Goal: Information Seeking & Learning: Learn about a topic

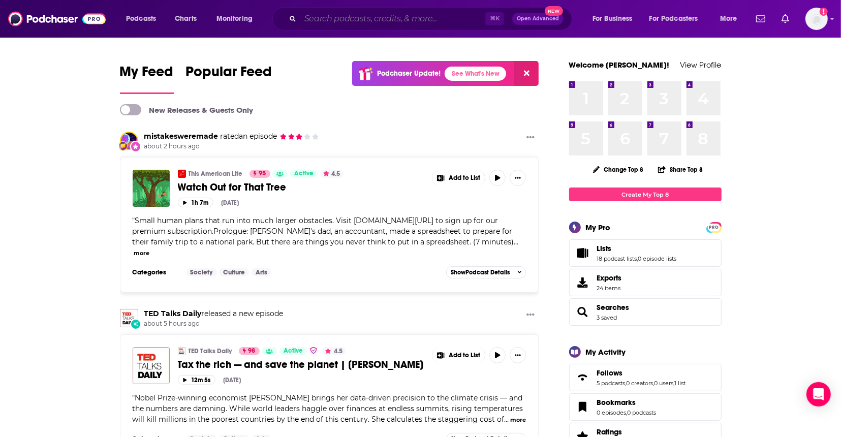
click at [374, 15] on input "Search podcasts, credits, & more..." at bounding box center [392, 19] width 185 height 16
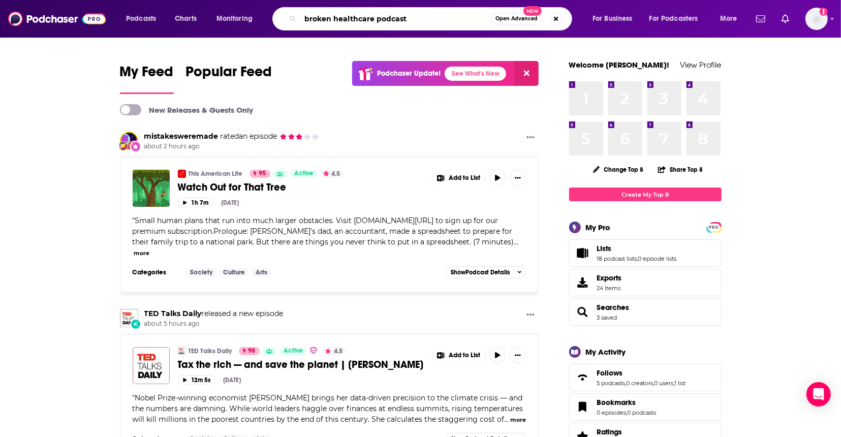
type input "broken healthcare podcast"
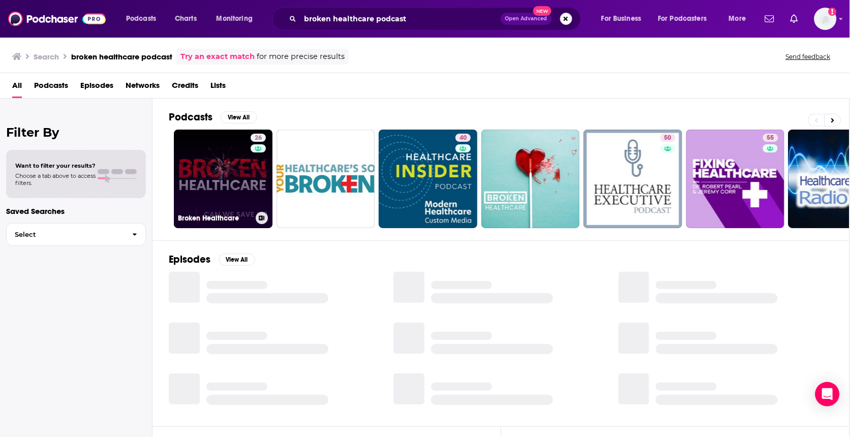
click at [207, 177] on link "26 Broken Healthcare" at bounding box center [223, 179] width 99 height 99
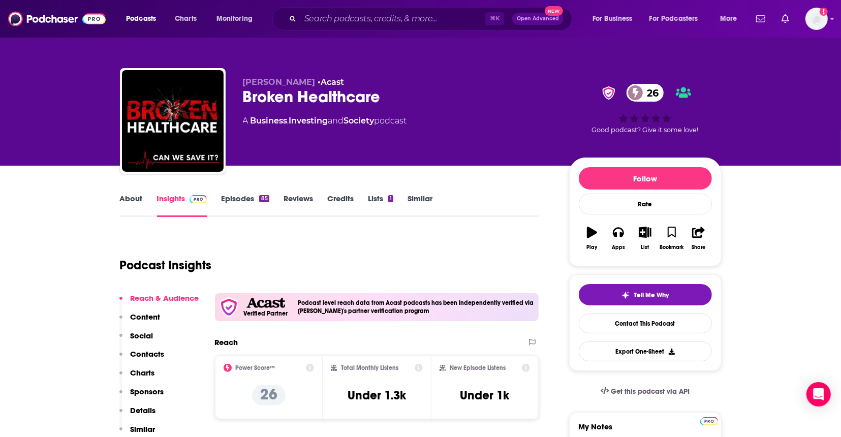
click at [140, 202] on link "About" at bounding box center [131, 205] width 23 height 23
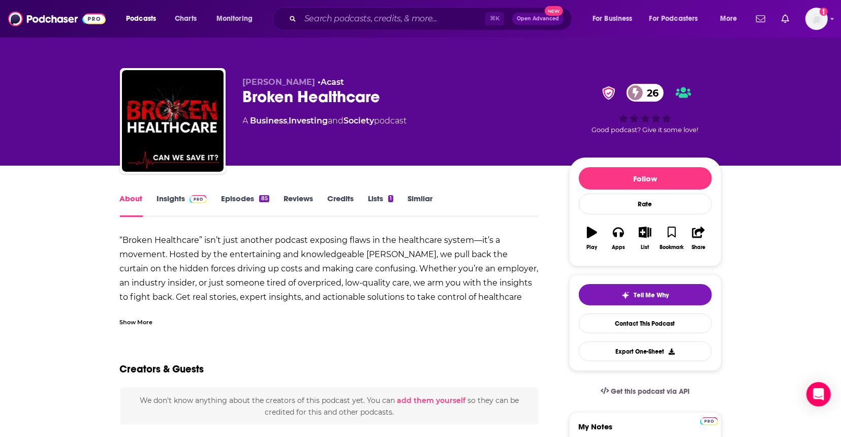
click at [146, 319] on div "Show More" at bounding box center [136, 322] width 33 height 10
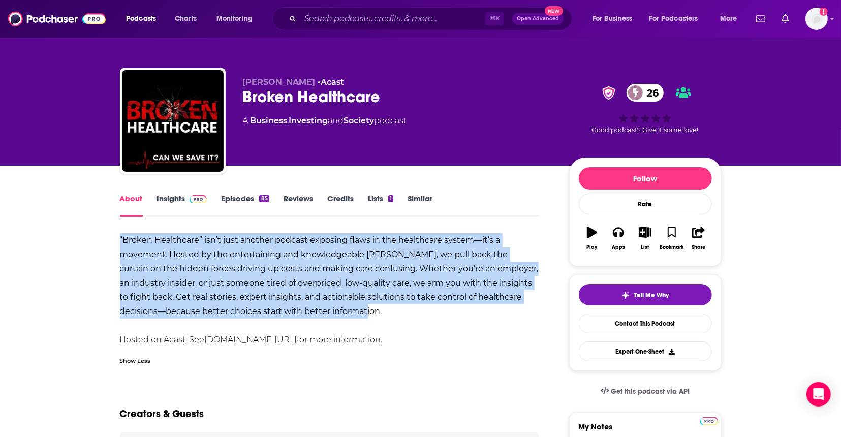
drag, startPoint x: 350, startPoint y: 308, endPoint x: 129, endPoint y: 259, distance: 226.0
copy strong "“Broken Healthcare” isn’t just another podcast exposing flaws in the healthcare…"
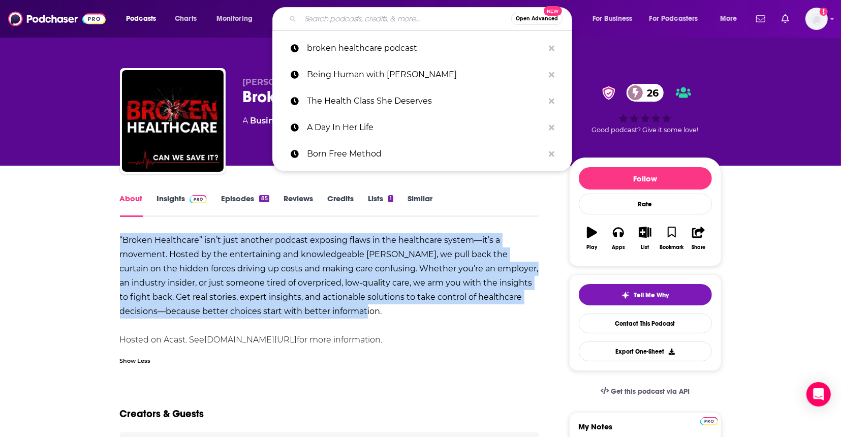
click at [326, 21] on input "Search podcasts, credits, & more..." at bounding box center [405, 19] width 211 height 16
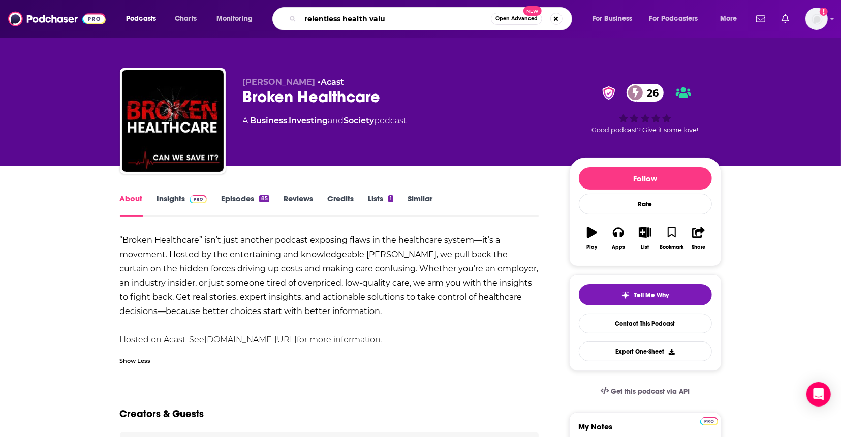
type input "relentless health value"
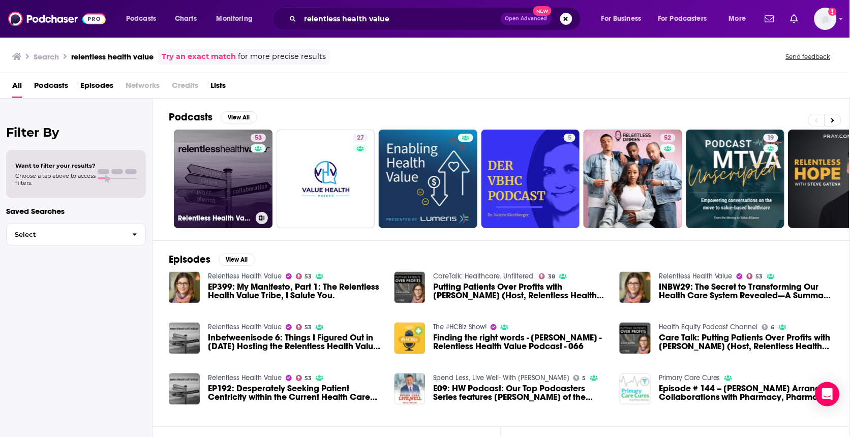
click at [226, 171] on link "53 Relentless Health Value" at bounding box center [223, 179] width 99 height 99
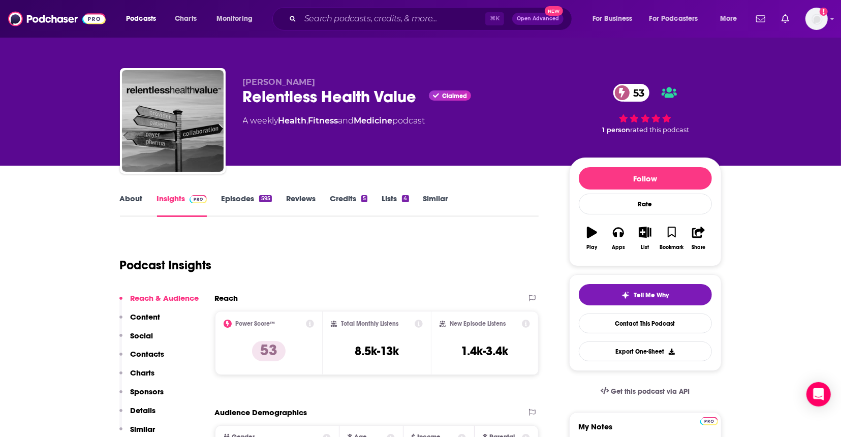
click at [129, 201] on link "About" at bounding box center [131, 205] width 23 height 23
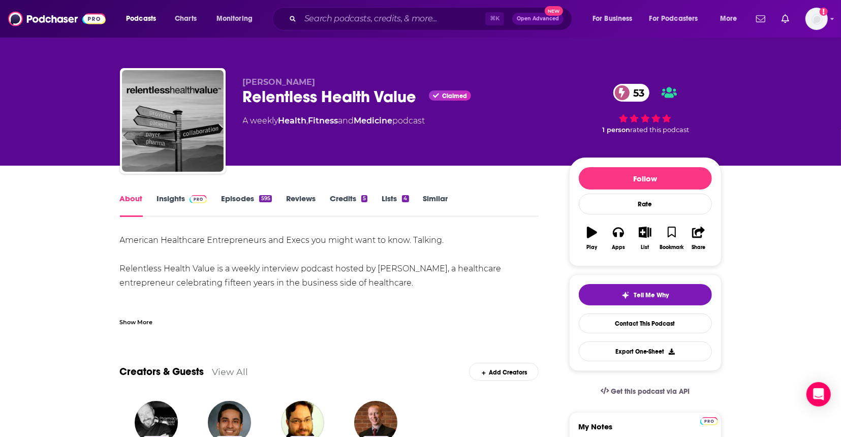
click at [138, 320] on div "Show More" at bounding box center [136, 322] width 33 height 10
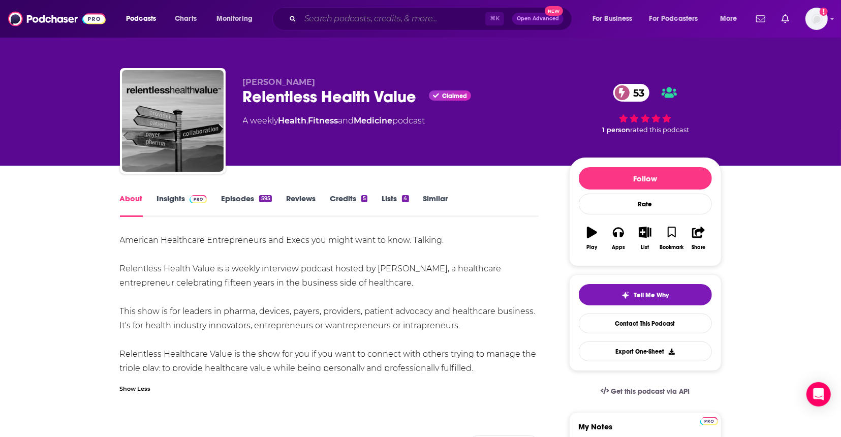
click at [378, 16] on input "Search podcasts, credits, & more..." at bounding box center [392, 19] width 185 height 16
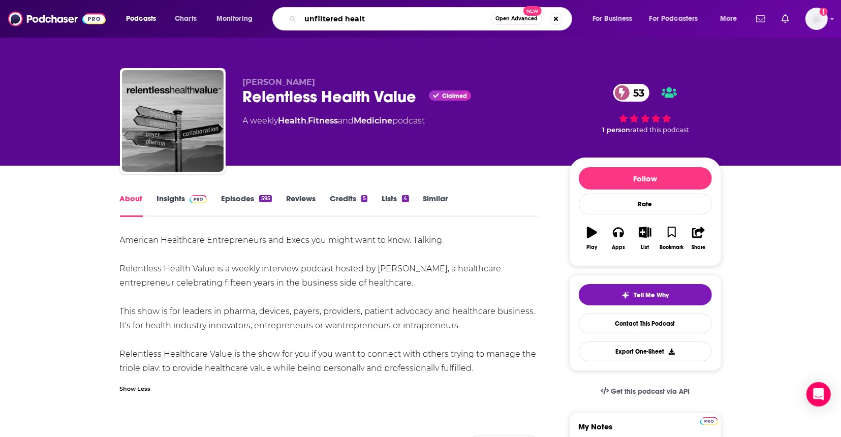
type input "unfiltered health"
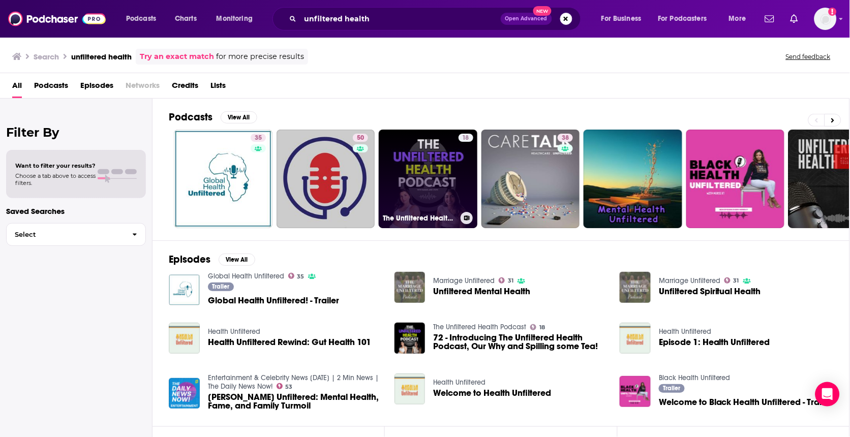
click at [421, 181] on link "18 The Unfiltered Health Podcast" at bounding box center [428, 179] width 99 height 99
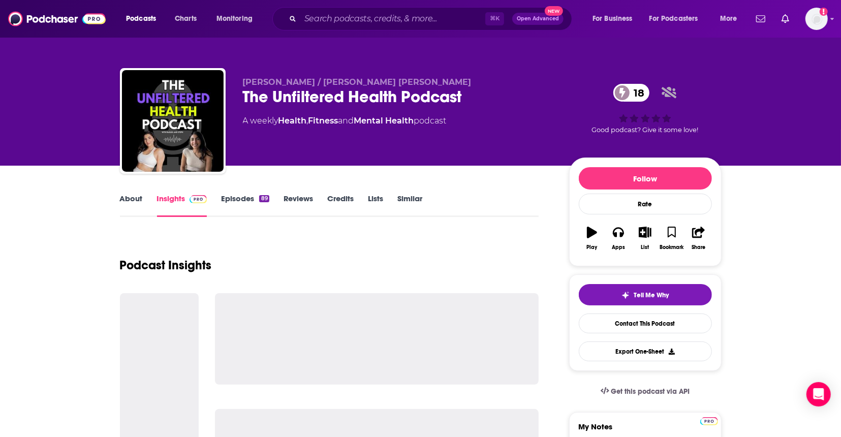
click at [126, 204] on link "About" at bounding box center [131, 205] width 23 height 23
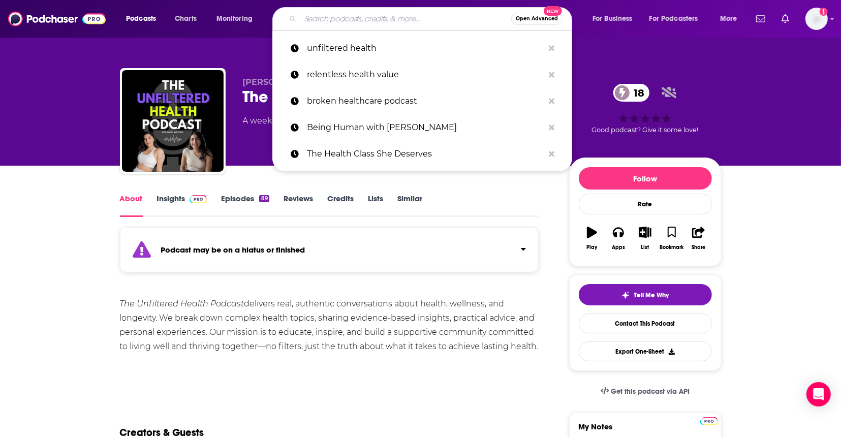
click at [419, 21] on input "Search podcasts, credits, & more..." at bounding box center [405, 19] width 211 height 16
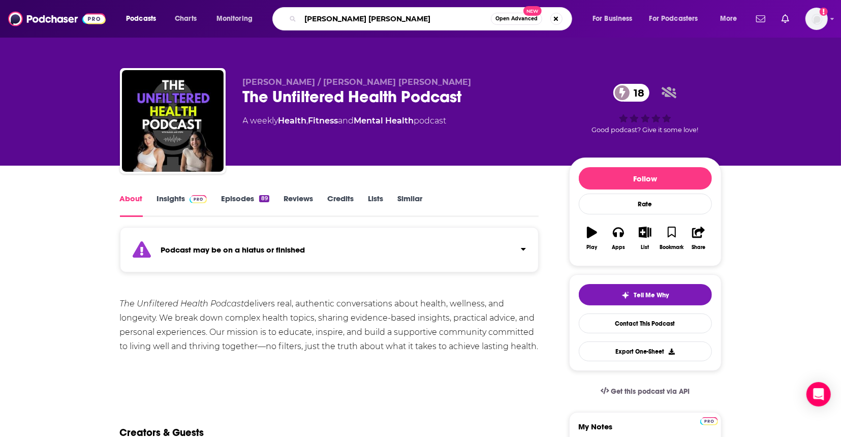
type input "sean hall"
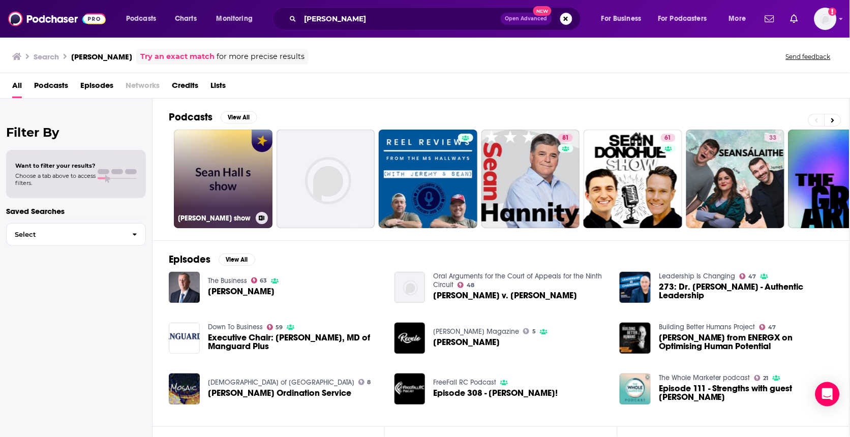
click at [235, 192] on link "Sean Hall's show" at bounding box center [223, 179] width 99 height 99
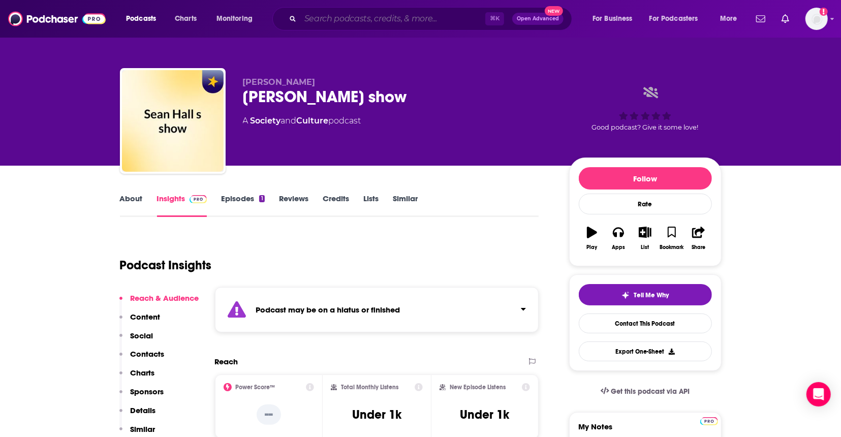
click at [368, 19] on input "Search podcasts, credits, & more..." at bounding box center [392, 19] width 185 height 16
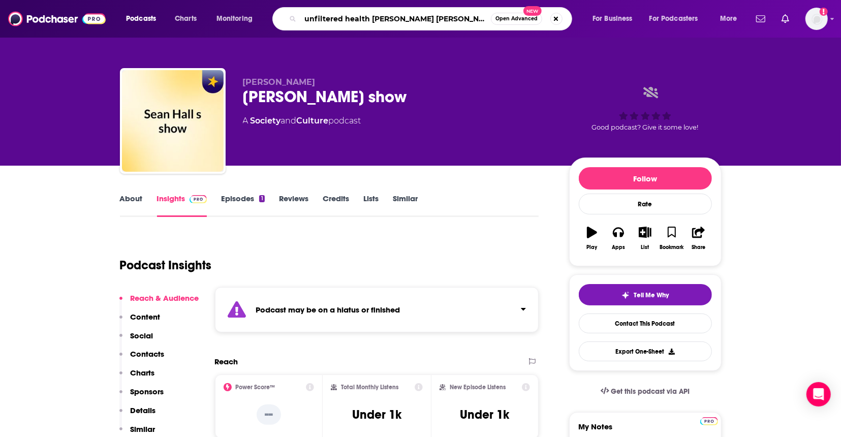
type input "unfiltered health [PERSON_NAME]"
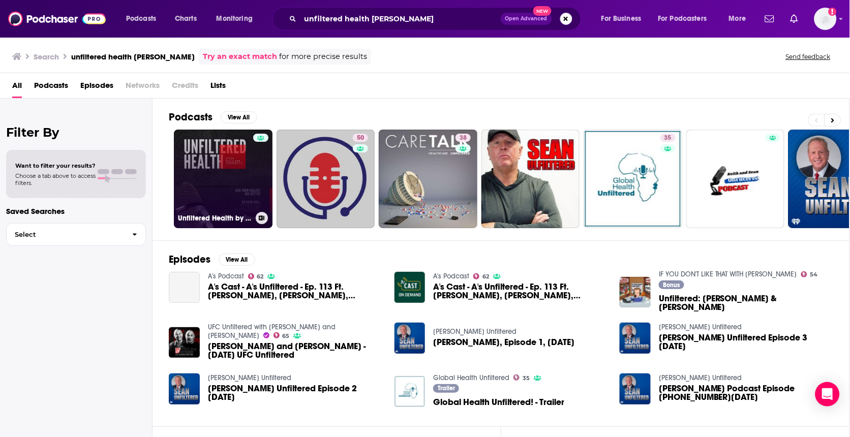
click at [213, 186] on link "Unfiltered Health by Dr Hall" at bounding box center [223, 179] width 99 height 99
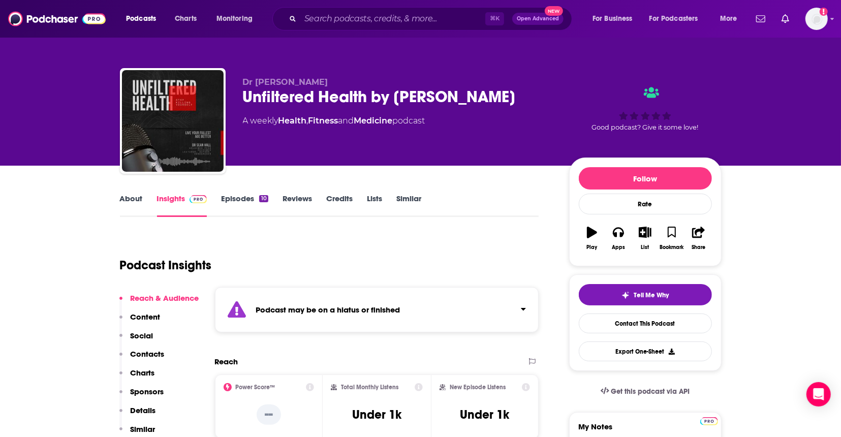
click at [138, 205] on link "About" at bounding box center [131, 205] width 23 height 23
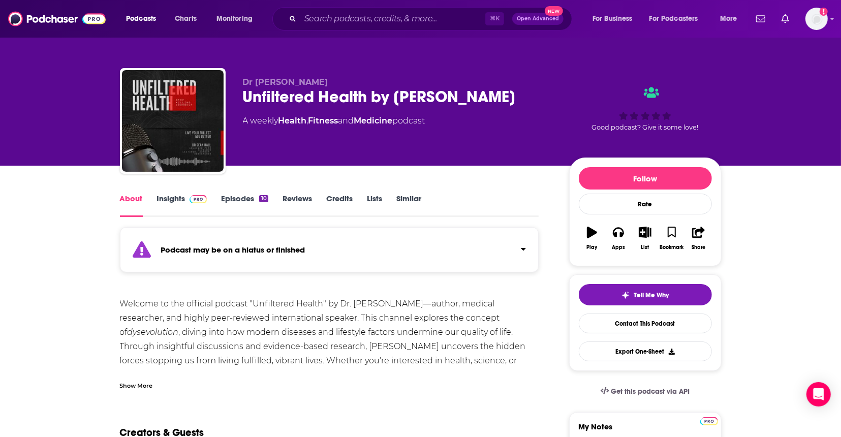
click at [137, 388] on div "Show More" at bounding box center [136, 385] width 33 height 10
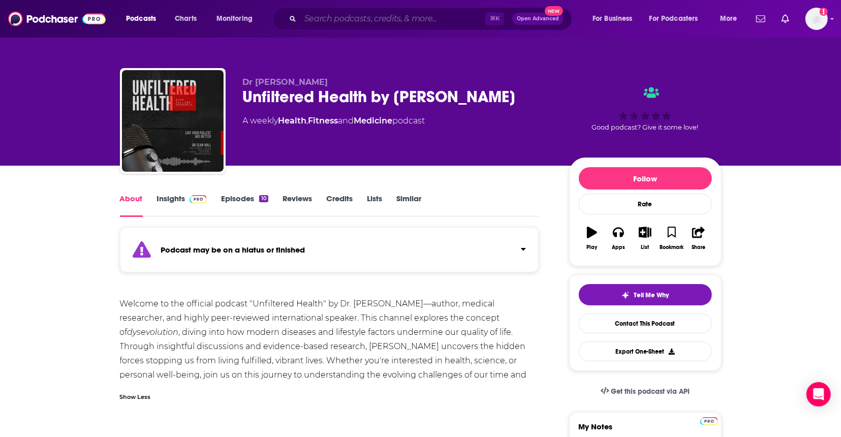
drag, startPoint x: 343, startPoint y: 20, endPoint x: 343, endPoint y: 13, distance: 7.1
click at [343, 20] on input "Search podcasts, credits, & more..." at bounding box center [392, 19] width 185 height 16
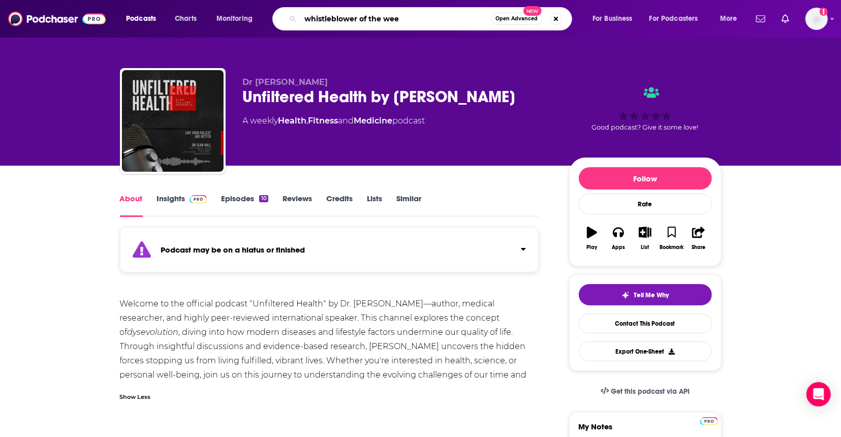
type input "whistleblower of the week"
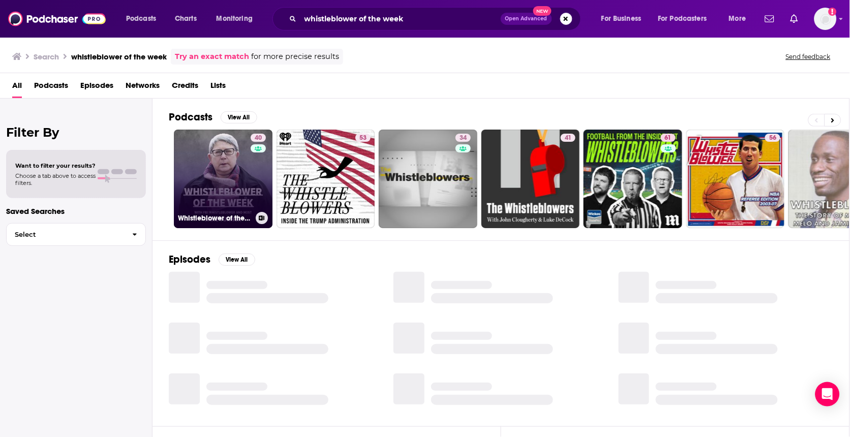
click at [206, 185] on link "40 Whistleblower of the Week" at bounding box center [223, 179] width 99 height 99
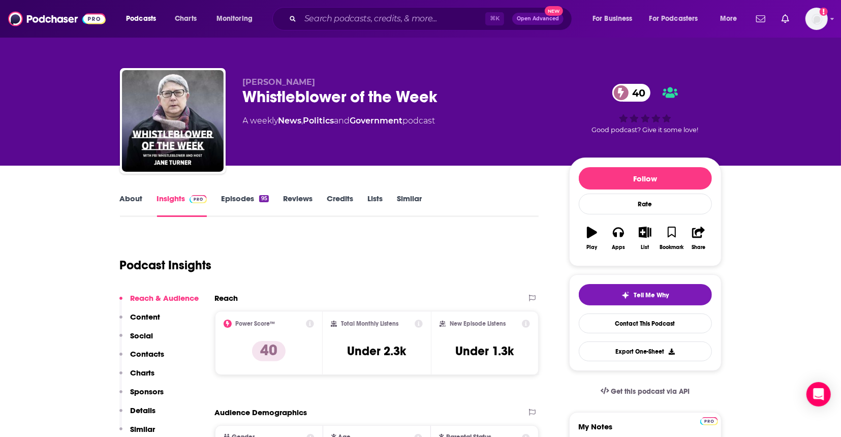
click at [140, 200] on link "About" at bounding box center [131, 205] width 23 height 23
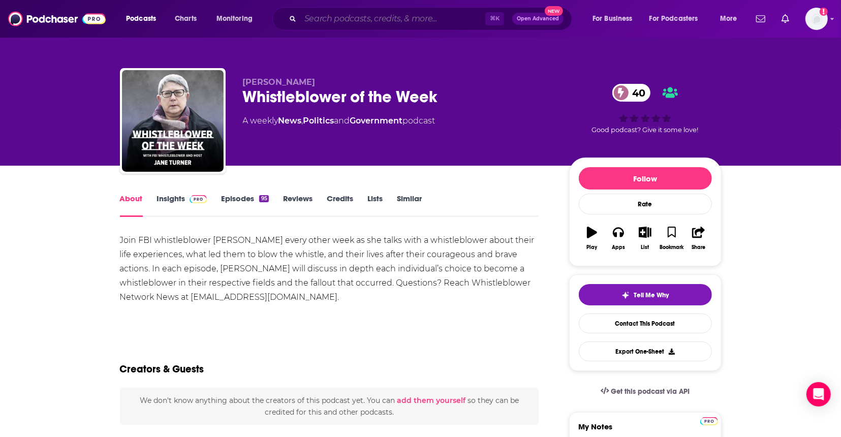
click at [339, 18] on input "Search podcasts, credits, & more..." at bounding box center [392, 19] width 185 height 16
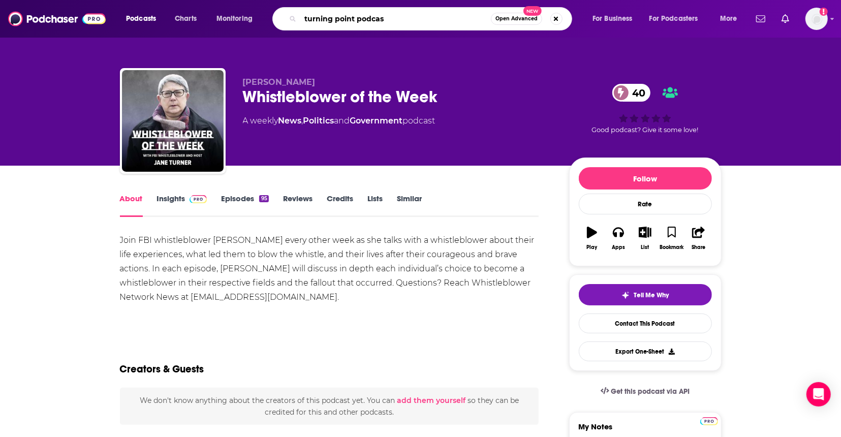
type input "turning point podcast"
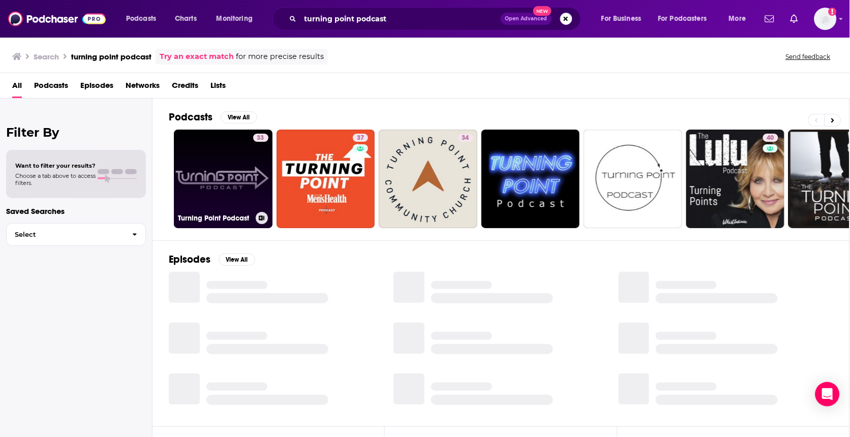
click at [221, 165] on link "33 Turning Point Podcast" at bounding box center [223, 179] width 99 height 99
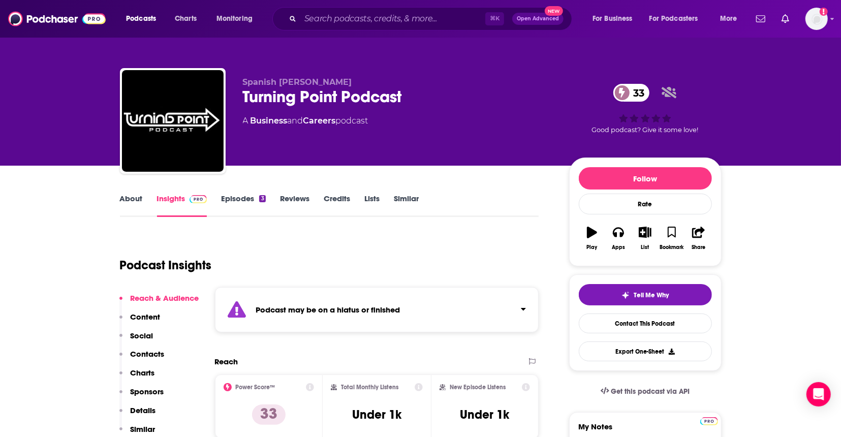
click at [135, 201] on link "About" at bounding box center [131, 205] width 23 height 23
click at [352, 18] on input "Search podcasts, credits, & more..." at bounding box center [392, 19] width 185 height 16
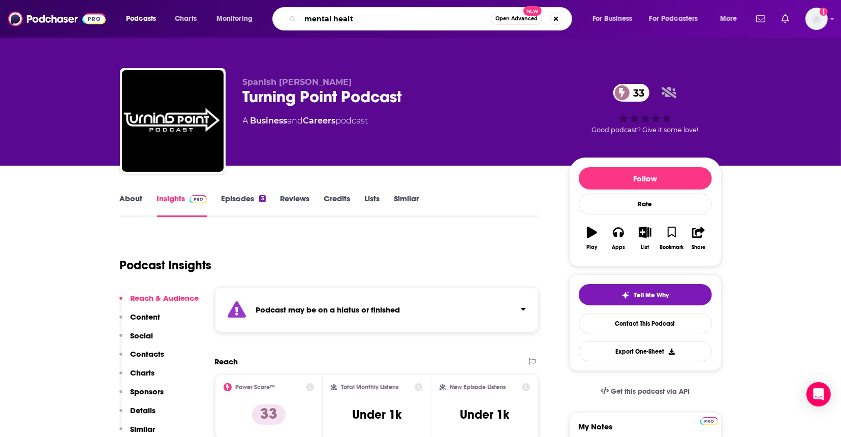
type input "mental health"
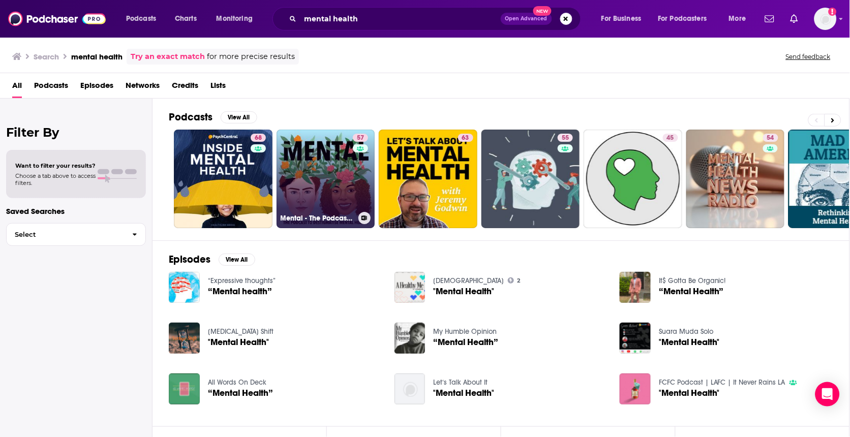
click at [334, 178] on link "57 Mental - The Podcast to Destigmatise Mental Health" at bounding box center [326, 179] width 99 height 99
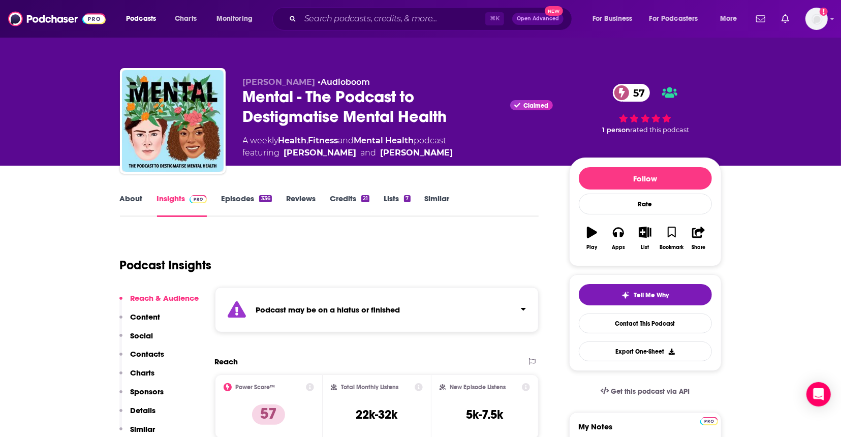
click at [124, 199] on link "About" at bounding box center [131, 205] width 23 height 23
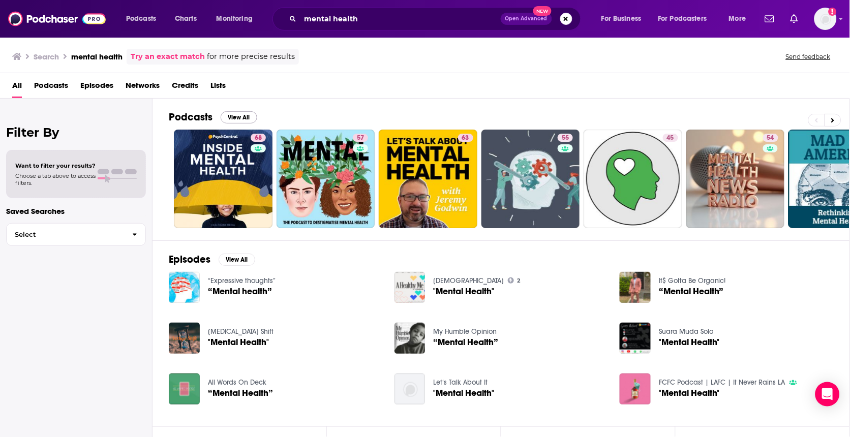
click at [253, 119] on button "View All" at bounding box center [239, 117] width 37 height 12
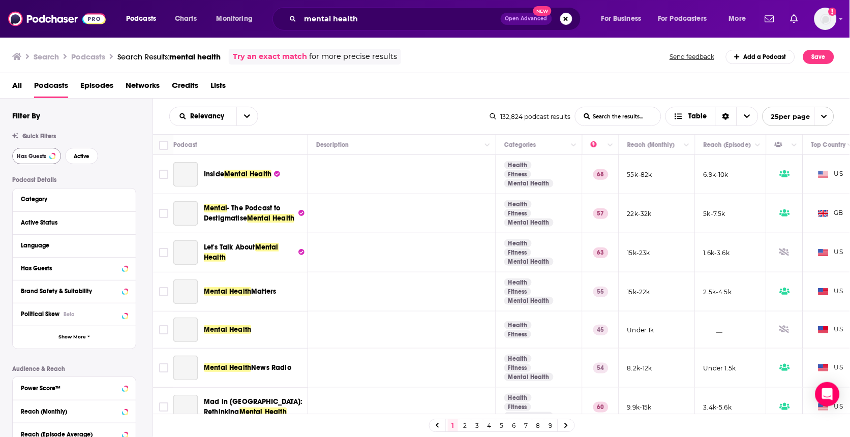
click at [51, 158] on div at bounding box center [52, 156] width 4 height 4
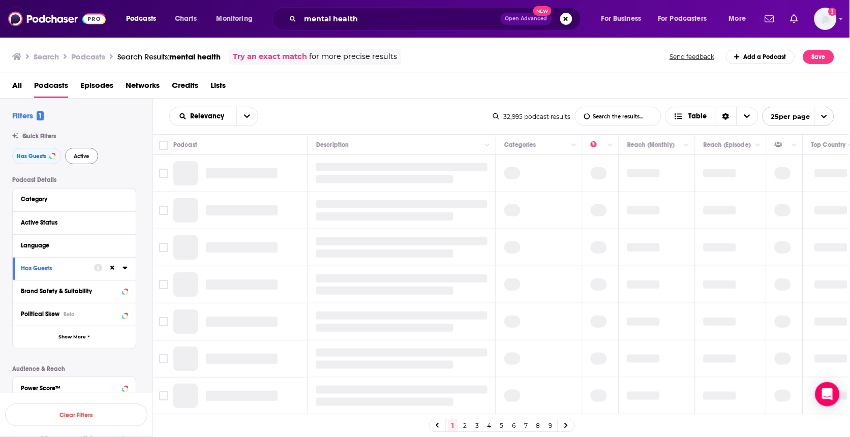
click at [89, 157] on span "Active" at bounding box center [82, 157] width 16 height 6
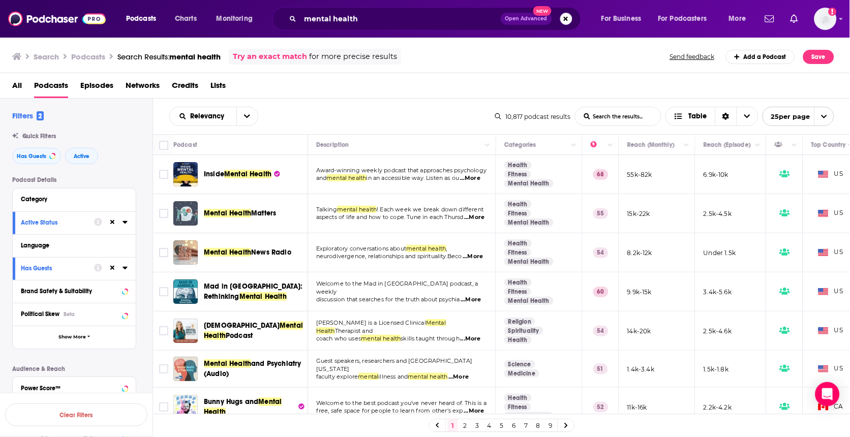
click at [478, 181] on span "...More" at bounding box center [470, 178] width 20 height 8
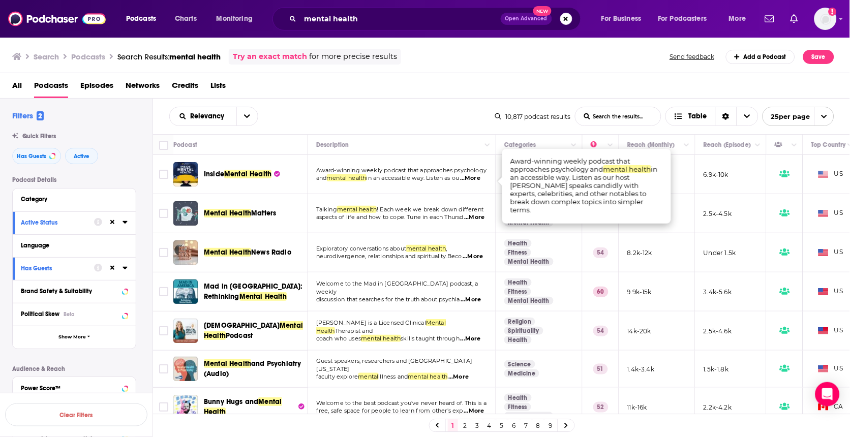
click at [438, 214] on span "aspects of life and how to cope. Tune in each Thursd" at bounding box center [389, 217] width 147 height 7
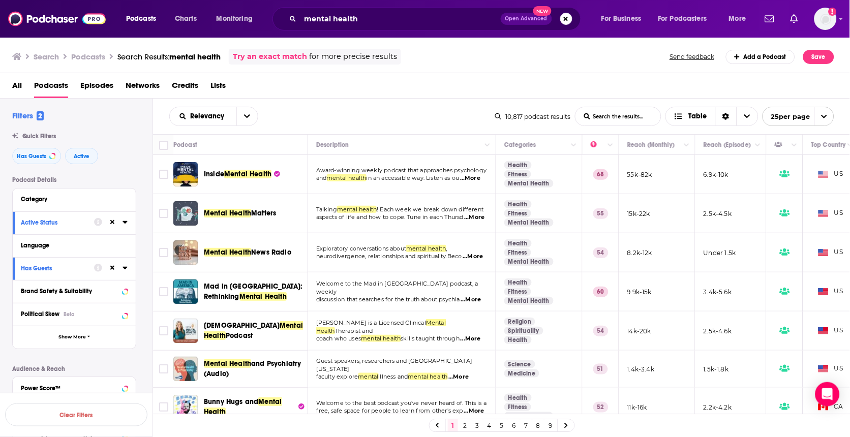
click at [464, 219] on span "...More" at bounding box center [474, 218] width 20 height 8
click at [666, 215] on td "15k-22k" at bounding box center [657, 213] width 76 height 39
click at [478, 296] on span "...More" at bounding box center [471, 300] width 20 height 8
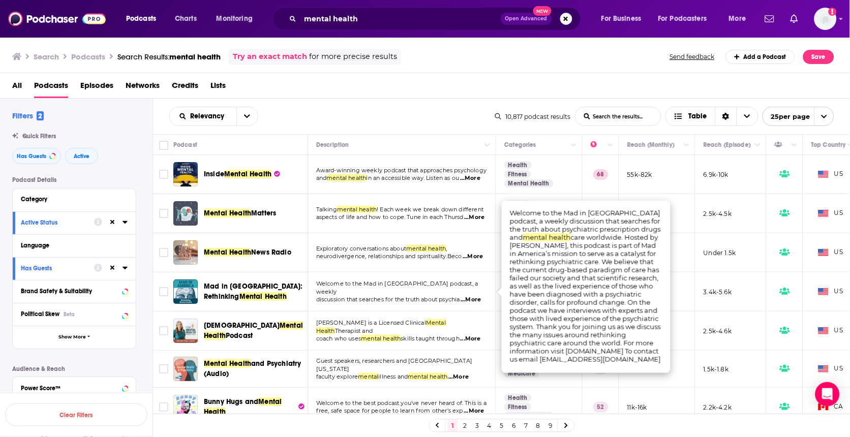
click at [448, 283] on span "Welcome to the Mad in [GEOGRAPHIC_DATA] podcast, a weekly" at bounding box center [397, 287] width 162 height 15
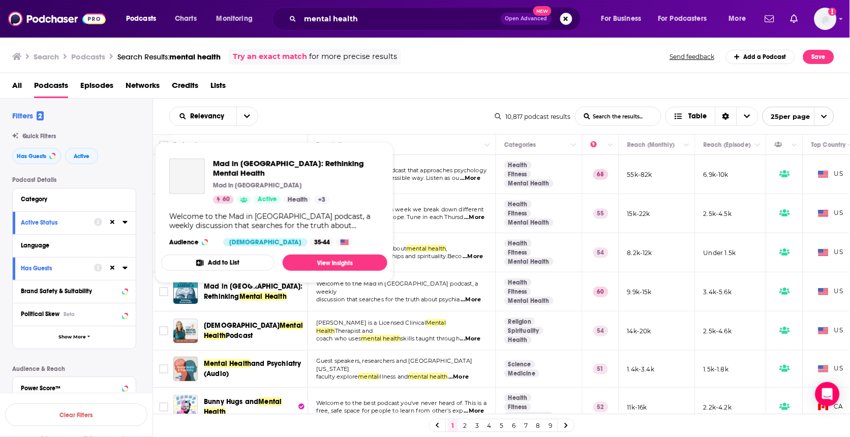
click at [228, 282] on span "Mad in [GEOGRAPHIC_DATA]: Rethinking" at bounding box center [253, 291] width 99 height 19
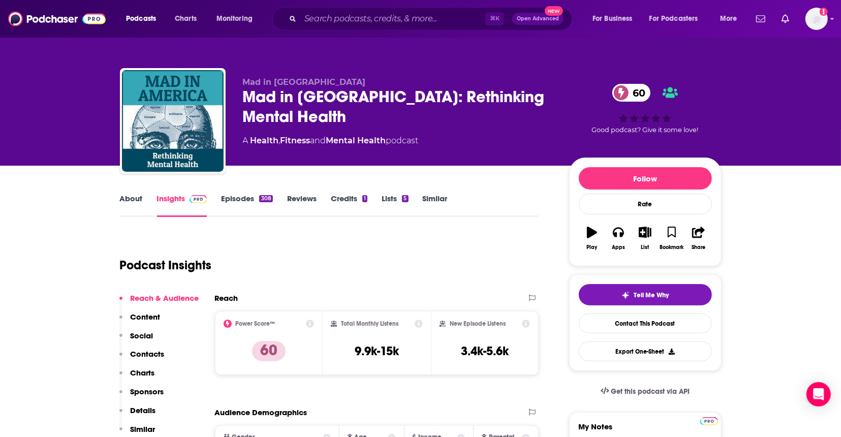
click at [242, 194] on link "Episodes 308" at bounding box center [246, 205] width 51 height 23
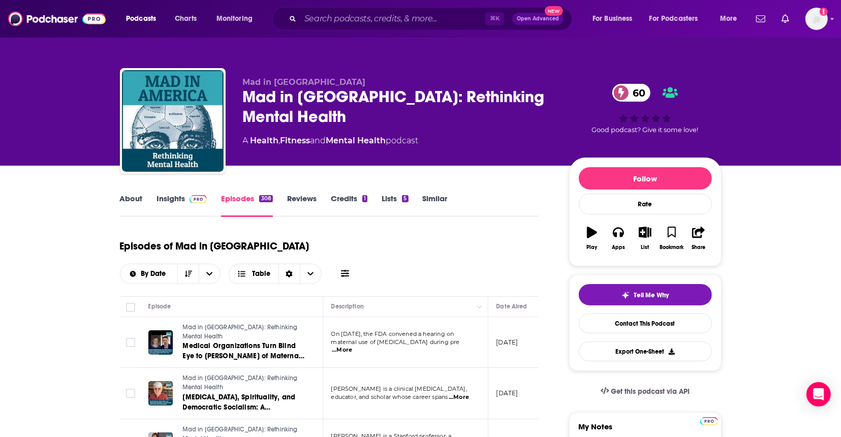
click at [127, 198] on link "About" at bounding box center [131, 205] width 23 height 23
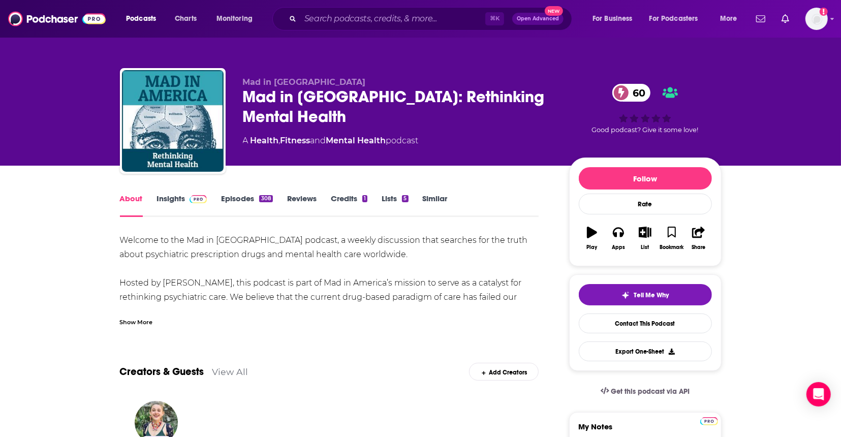
click at [137, 316] on div "Show More" at bounding box center [329, 318] width 419 height 17
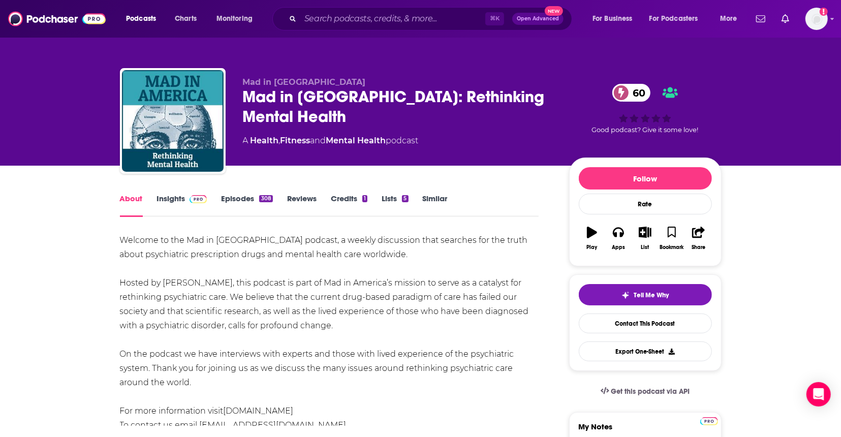
click at [133, 324] on div "Welcome to the Mad in America podcast, a weekly discussion that searches for th…" at bounding box center [329, 332] width 419 height 199
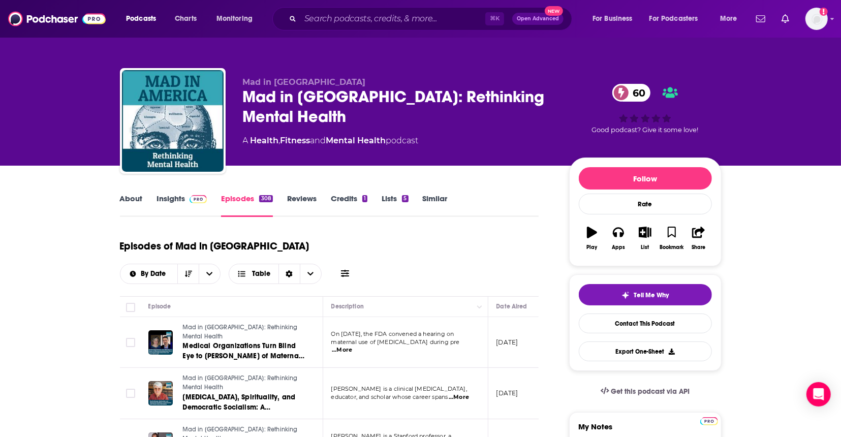
click at [134, 198] on link "About" at bounding box center [131, 205] width 23 height 23
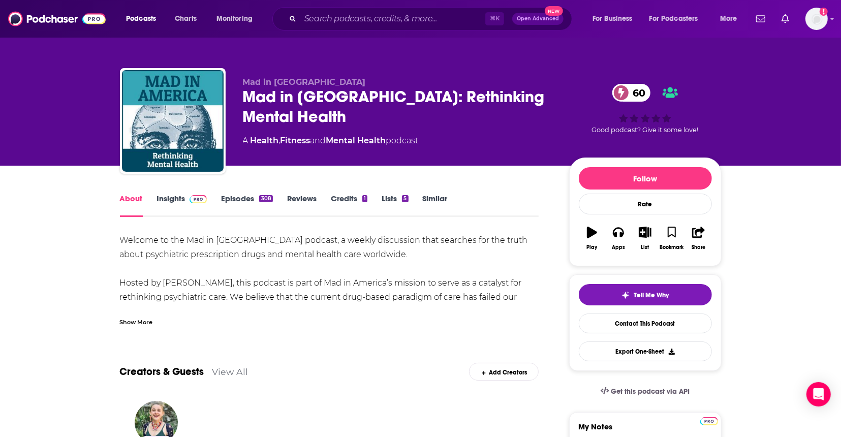
click at [136, 324] on div "Show More" at bounding box center [136, 322] width 33 height 10
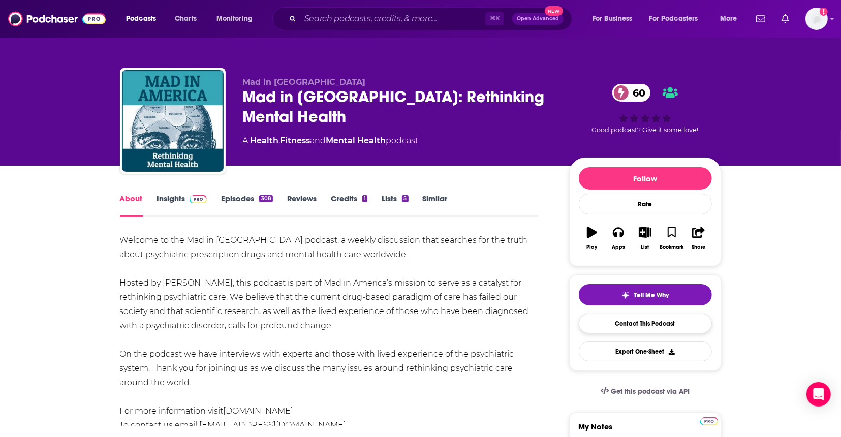
click at [641, 326] on link "Contact This Podcast" at bounding box center [645, 324] width 133 height 20
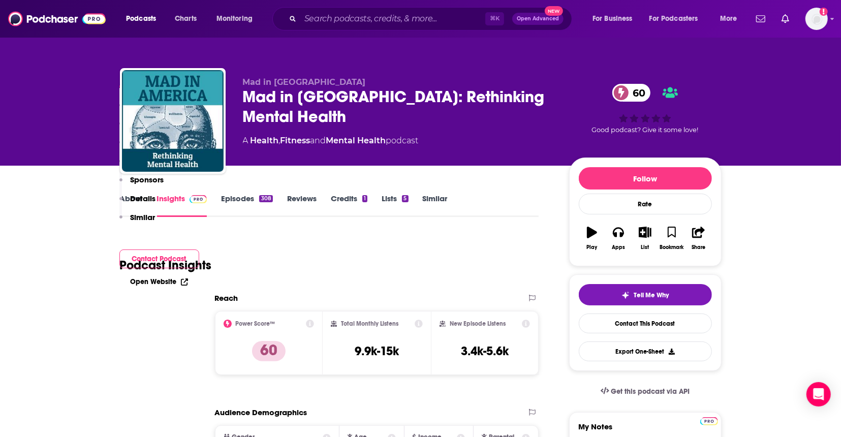
scroll to position [999, 0]
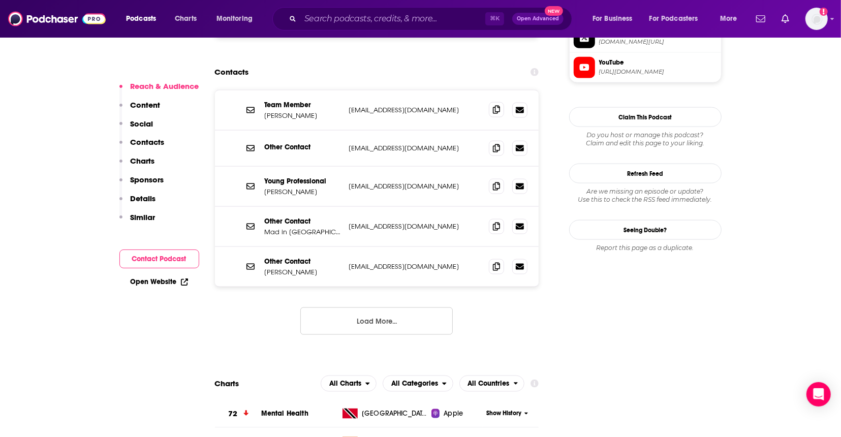
click at [494, 106] on icon at bounding box center [496, 110] width 7 height 8
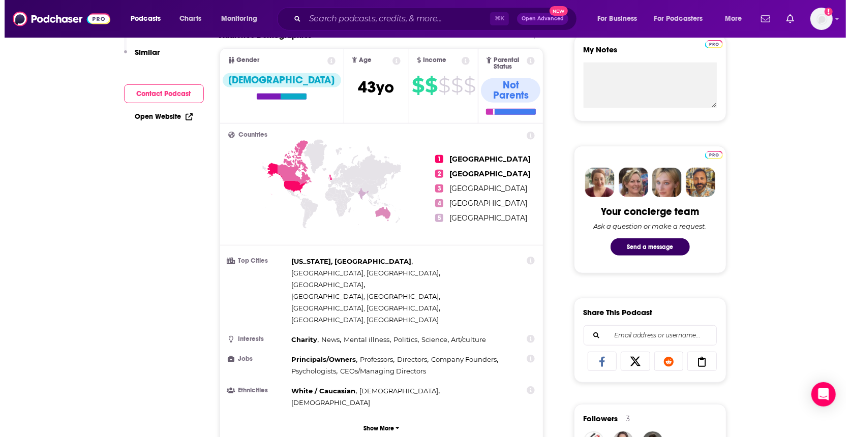
scroll to position [0, 0]
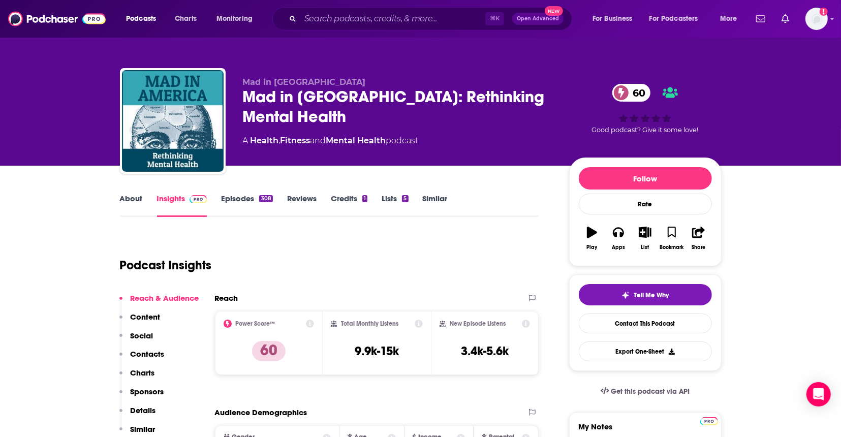
drag, startPoint x: 110, startPoint y: 204, endPoint x: 123, endPoint y: 199, distance: 13.5
click at [124, 199] on link "About" at bounding box center [131, 205] width 23 height 23
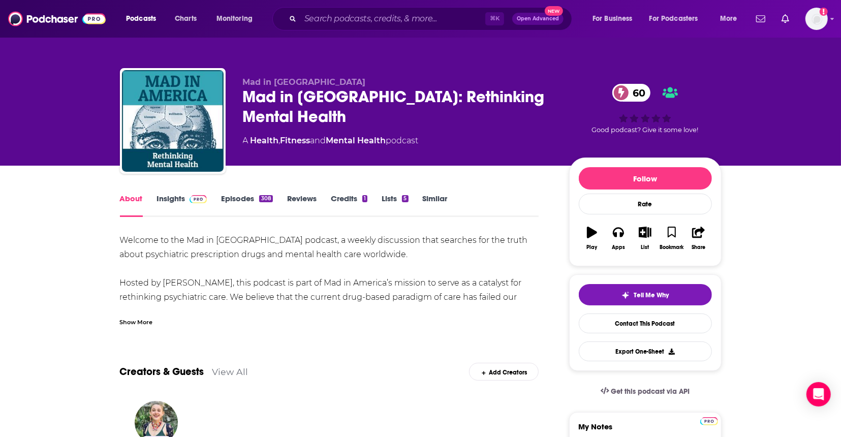
click at [144, 319] on div "Show More" at bounding box center [136, 322] width 33 height 10
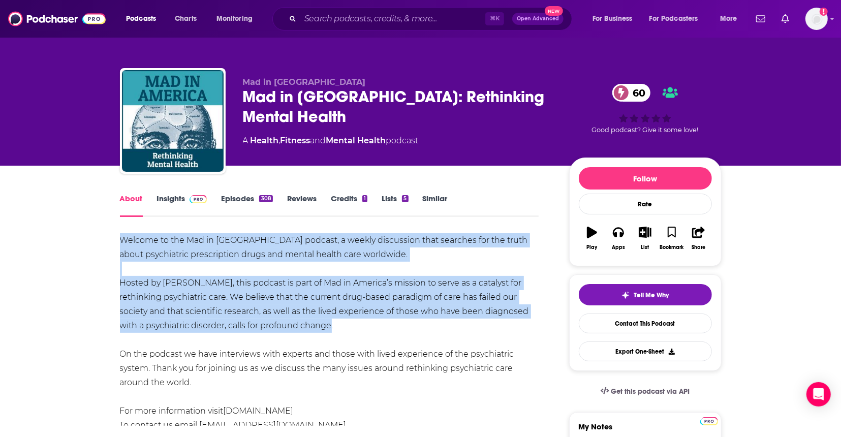
drag, startPoint x: 368, startPoint y: 322, endPoint x: 215, endPoint y: 263, distance: 163.7
copy div "Welcome to the Mad in America podcast, a weekly discussion that searches for th…"
click at [415, 24] on input "Search podcasts, credits, & more..." at bounding box center [392, 19] width 185 height 16
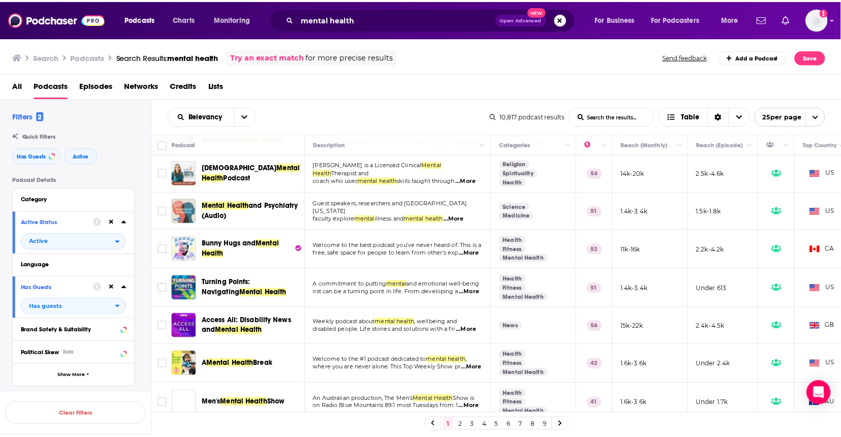
scroll to position [167, 0]
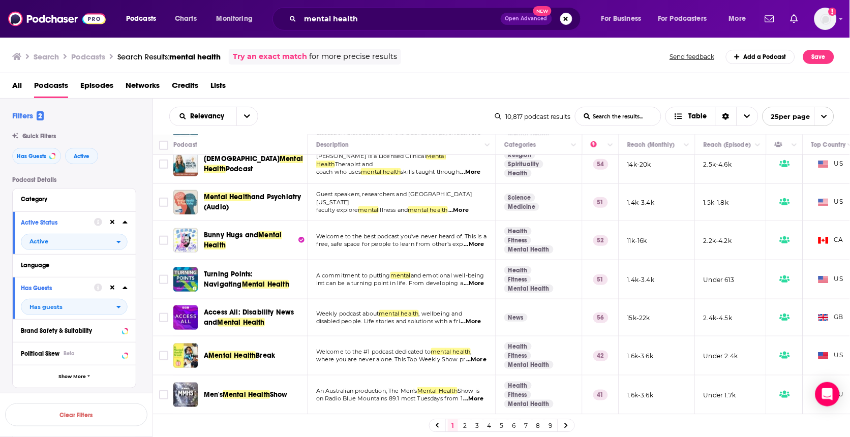
click at [476, 248] on span "...More" at bounding box center [474, 244] width 20 height 8
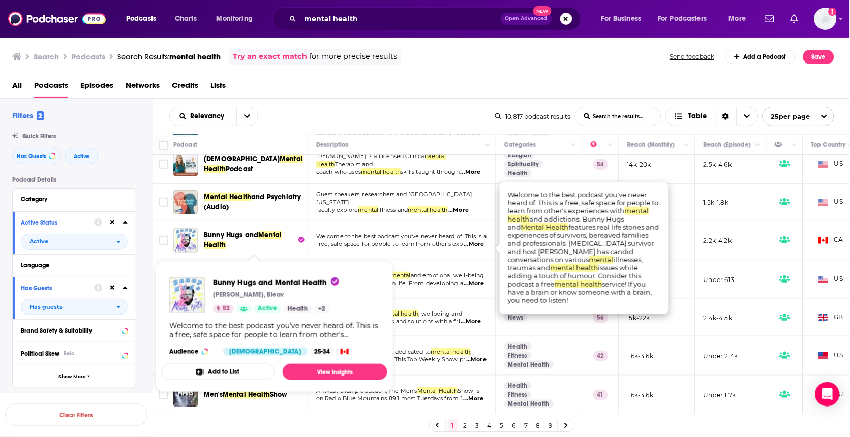
click at [242, 237] on span "Bunny Hugs and" at bounding box center [231, 235] width 54 height 9
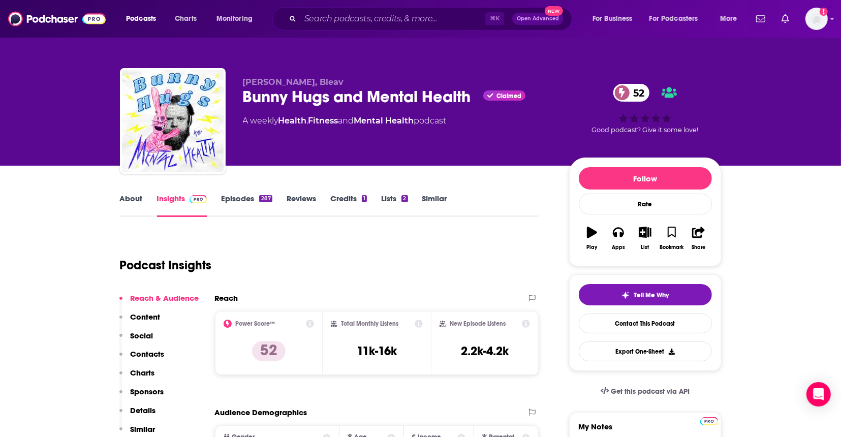
click at [132, 199] on link "About" at bounding box center [131, 205] width 23 height 23
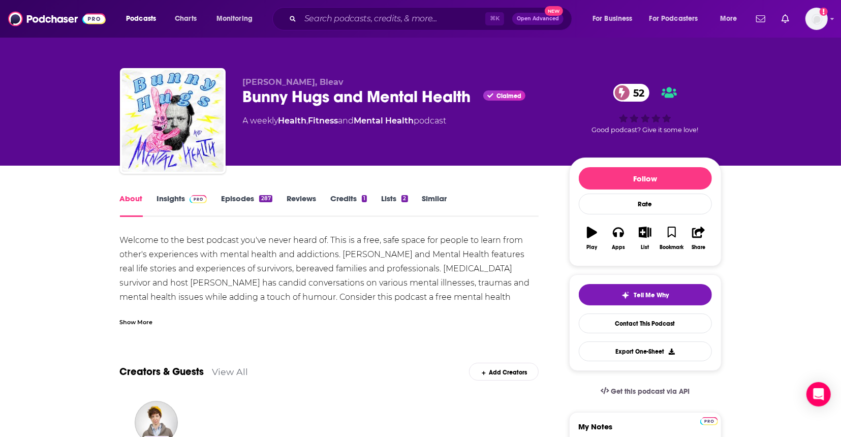
click at [141, 323] on div "Show More" at bounding box center [136, 322] width 33 height 10
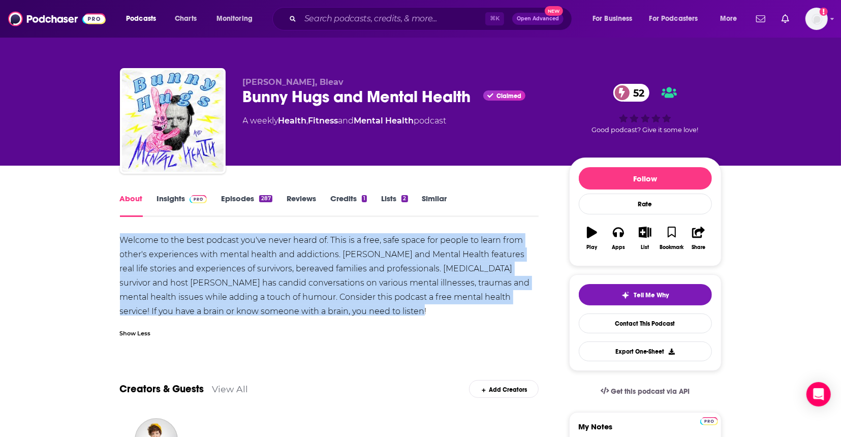
drag, startPoint x: 405, startPoint y: 311, endPoint x: 71, endPoint y: 240, distance: 341.9
copy div "Welcome to the best podcast you've never heard of. This is a free, safe space f…"
click at [629, 331] on link "Contact This Podcast" at bounding box center [645, 324] width 133 height 20
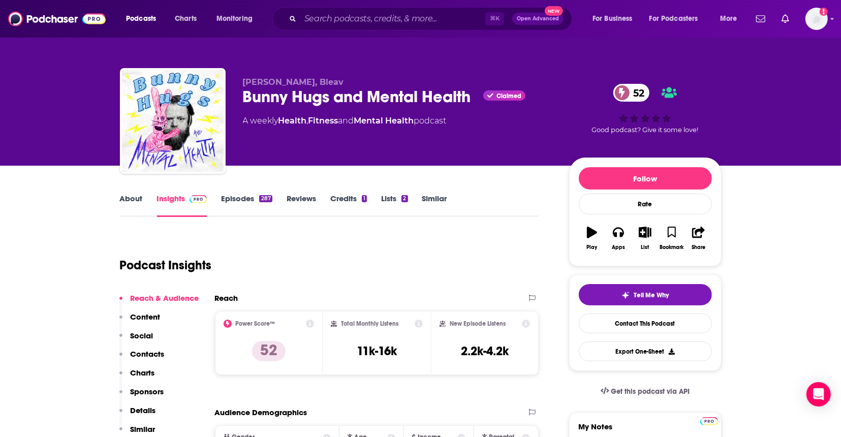
scroll to position [1022, 0]
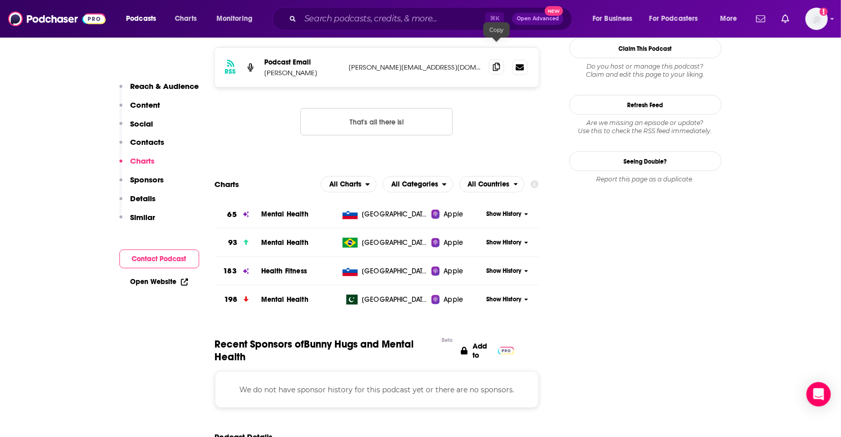
click at [496, 63] on icon at bounding box center [496, 67] width 7 height 8
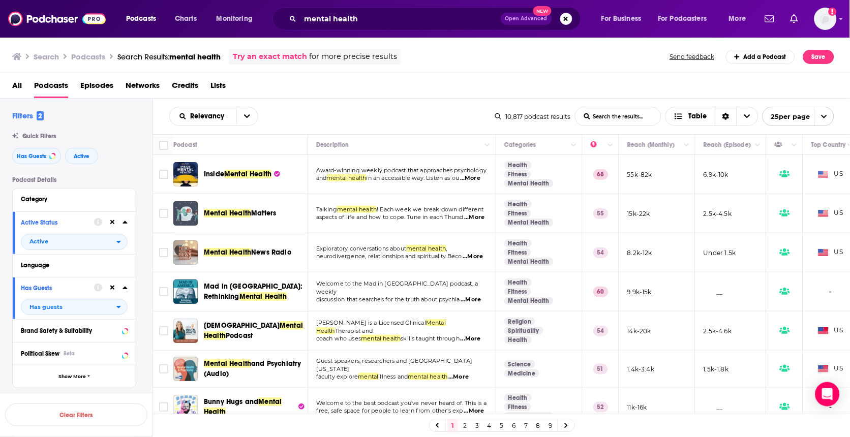
click at [241, 400] on span "Bunny Hugs and" at bounding box center [231, 402] width 54 height 9
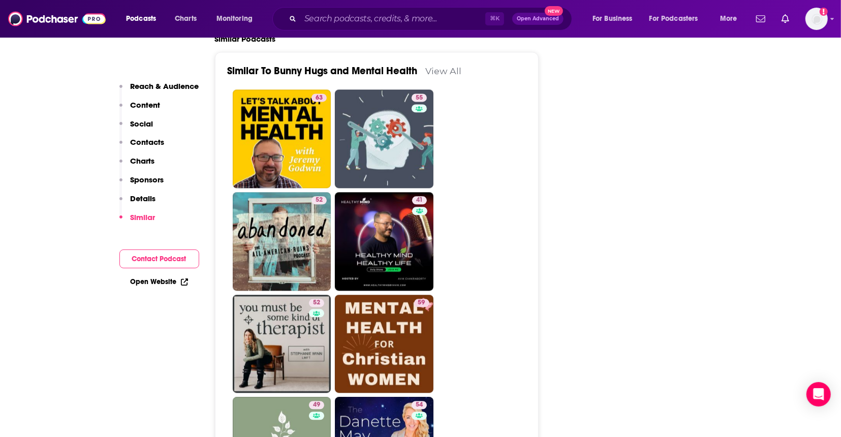
scroll to position [1650, 0]
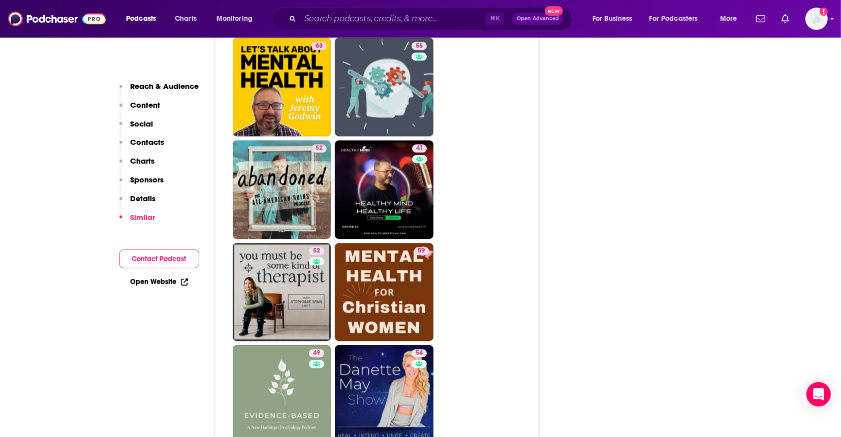
scroll to position [1738, 0]
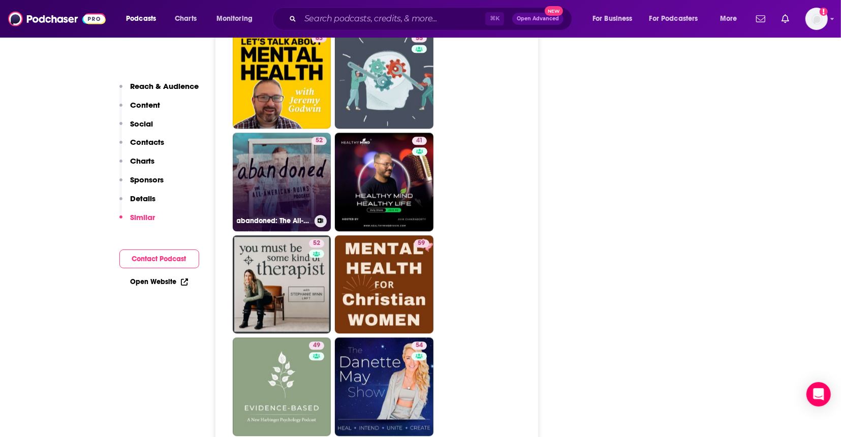
click at [252, 170] on link "52 abandoned: The All-American Ruins Podcast" at bounding box center [282, 182] width 99 height 99
type input "[URL][DOMAIN_NAME]"
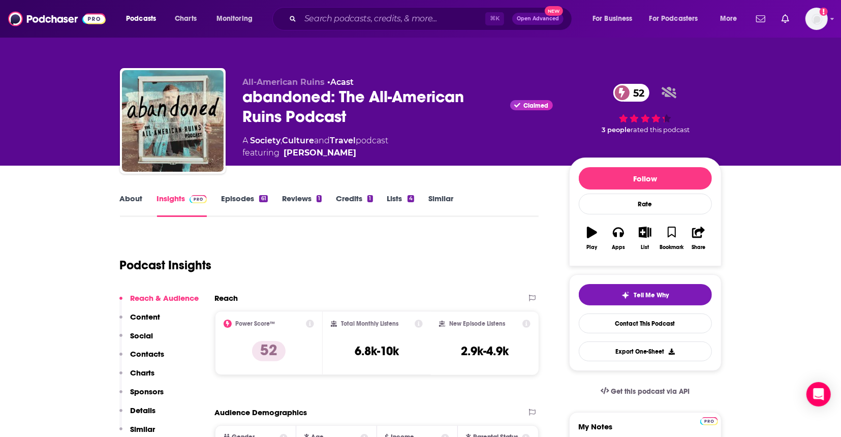
click at [123, 197] on link "About" at bounding box center [131, 205] width 23 height 23
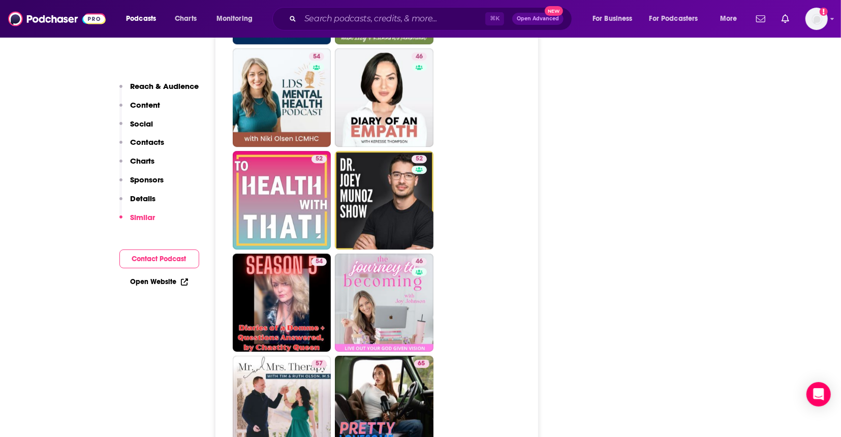
scroll to position [2204, 0]
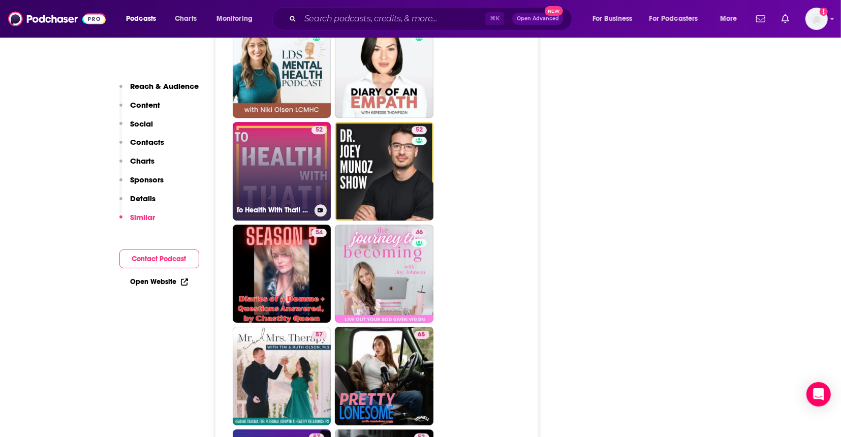
click at [268, 170] on link "52 To Health With That! MTHFR Mutations and Methylation." at bounding box center [282, 171] width 99 height 99
type input "[URL][DOMAIN_NAME]"
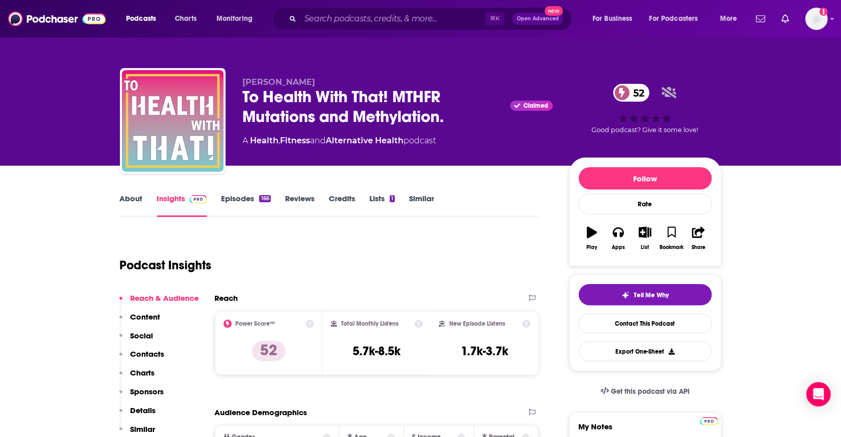
click at [129, 194] on link "About" at bounding box center [131, 205] width 23 height 23
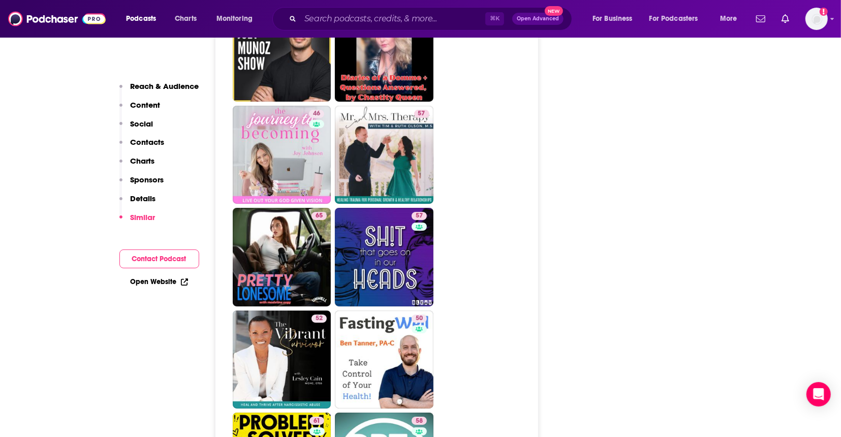
scroll to position [2573, 0]
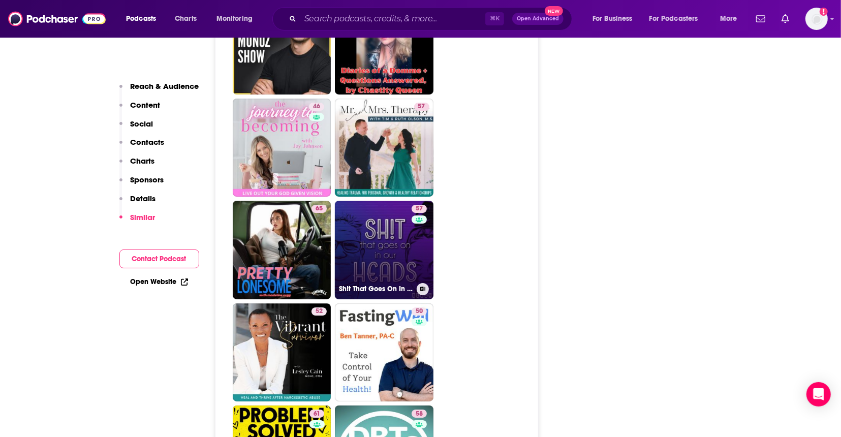
click at [384, 226] on link "57 Sh!t That Goes On In Our Heads" at bounding box center [384, 250] width 99 height 99
type input "[URL][DOMAIN_NAME]"
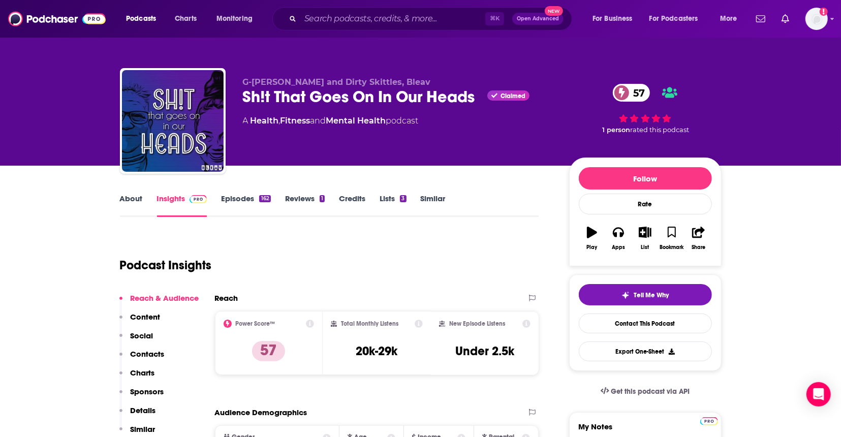
click at [138, 196] on link "About" at bounding box center [131, 205] width 23 height 23
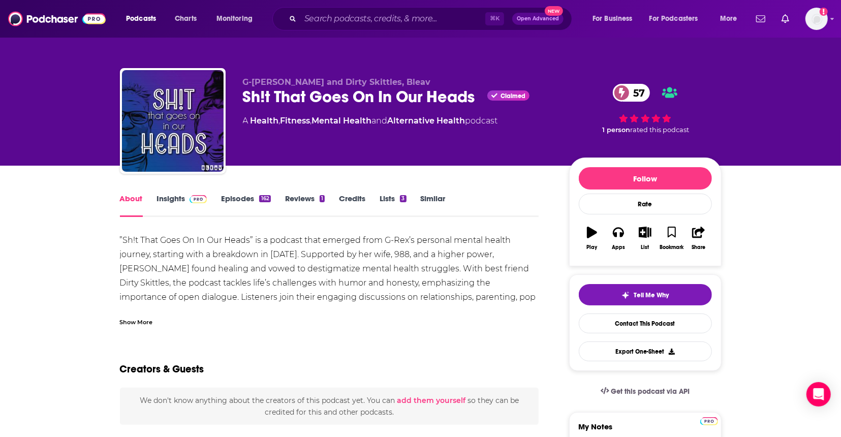
click at [146, 320] on div "Show More" at bounding box center [136, 322] width 33 height 10
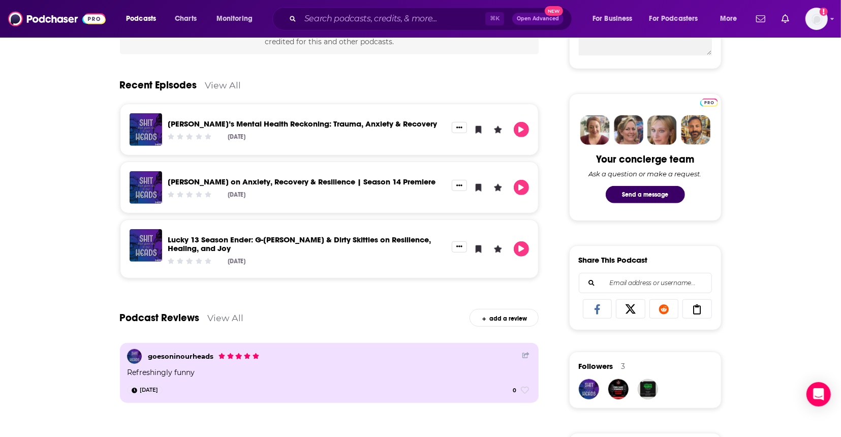
scroll to position [469, 0]
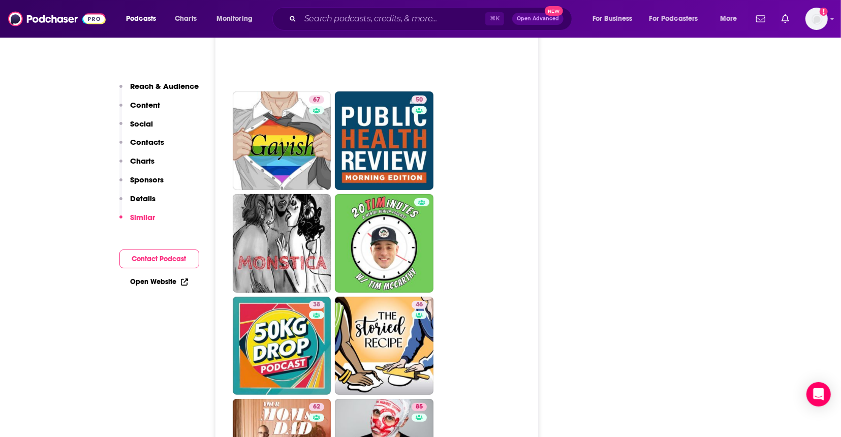
scroll to position [3137, 0]
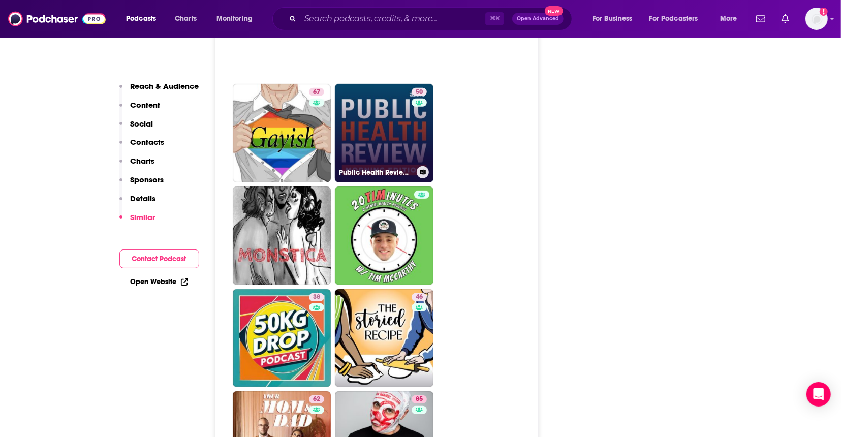
click at [392, 137] on link "50 Public Health Review Morning Edition" at bounding box center [384, 133] width 99 height 99
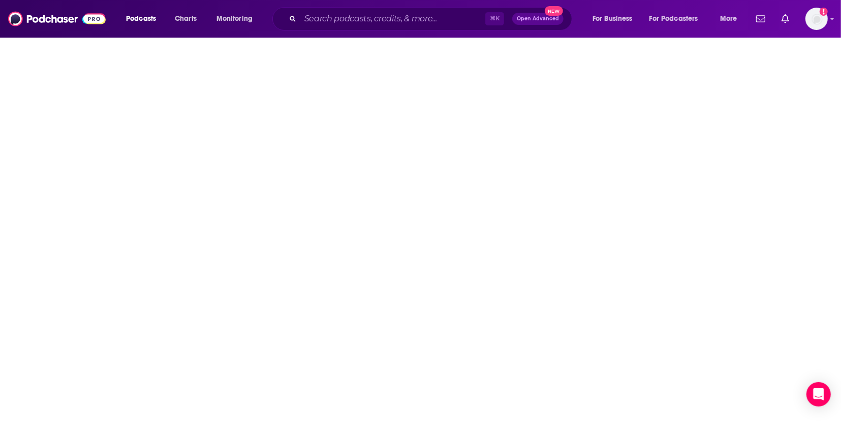
type input "[URL][DOMAIN_NAME]"
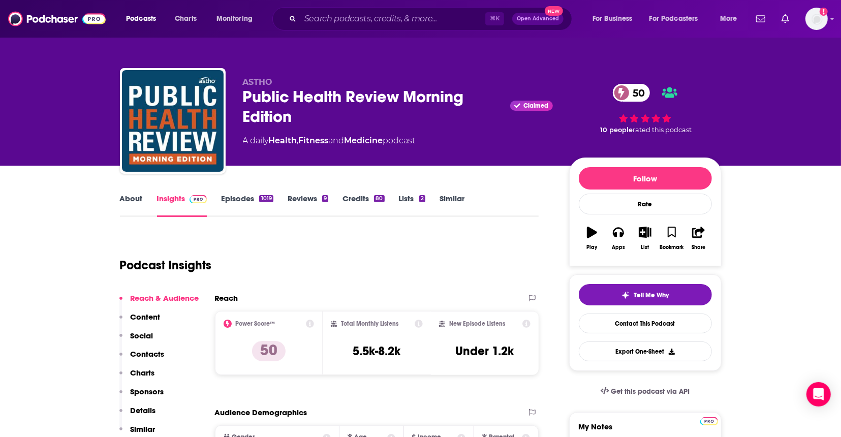
click at [130, 198] on link "About" at bounding box center [131, 205] width 23 height 23
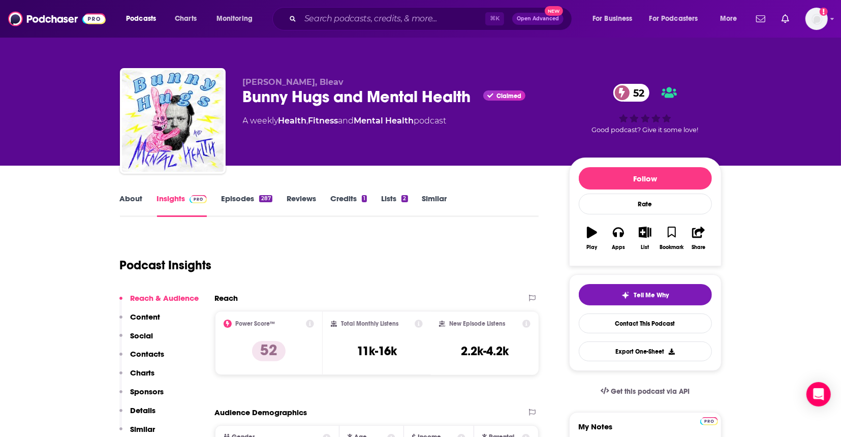
type input "[URL][DOMAIN_NAME]"
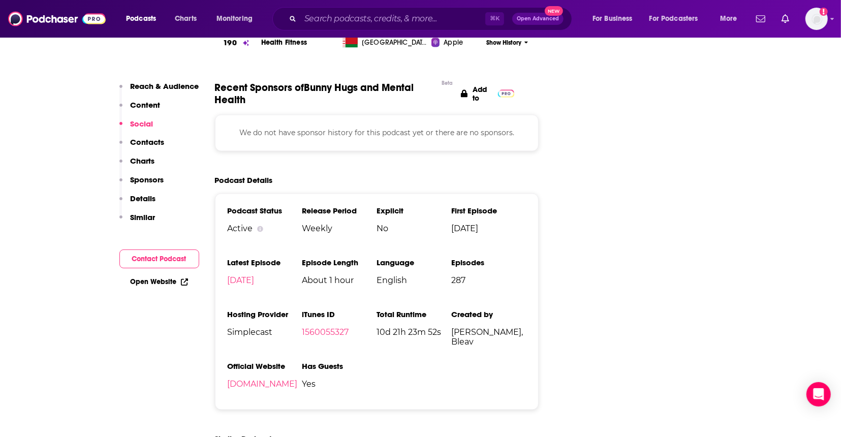
scroll to position [1357, 0]
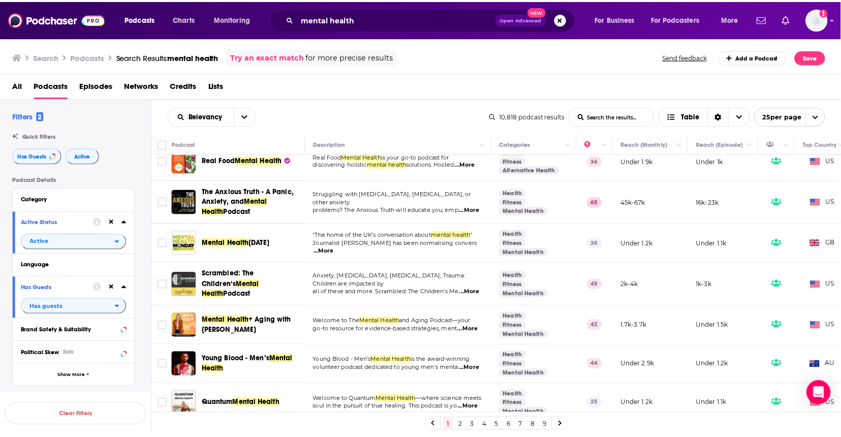
scroll to position [484, 0]
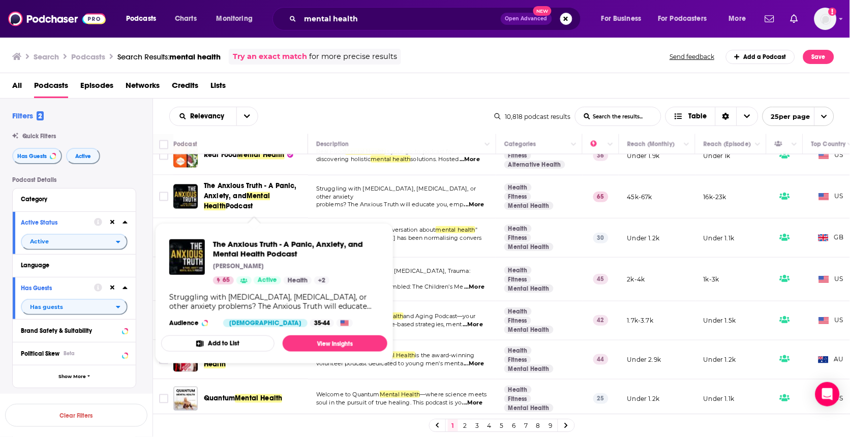
click at [218, 192] on span "The Anxious Truth - A Panic, Anxiety, and" at bounding box center [250, 191] width 93 height 19
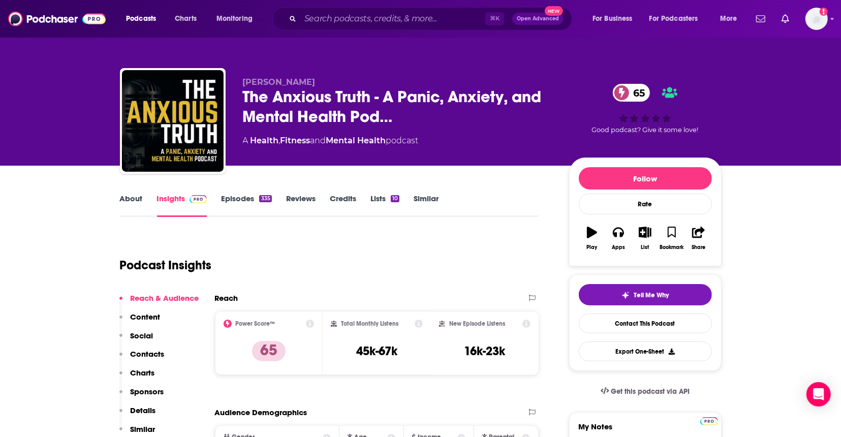
click at [133, 204] on link "About" at bounding box center [131, 205] width 23 height 23
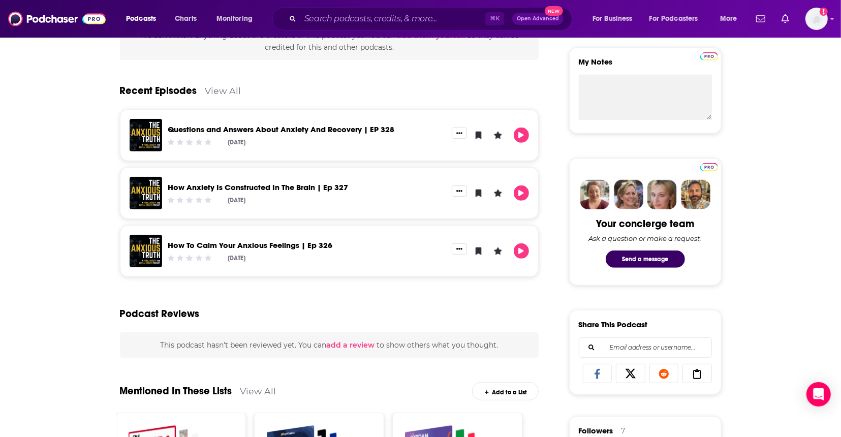
scroll to position [436, 0]
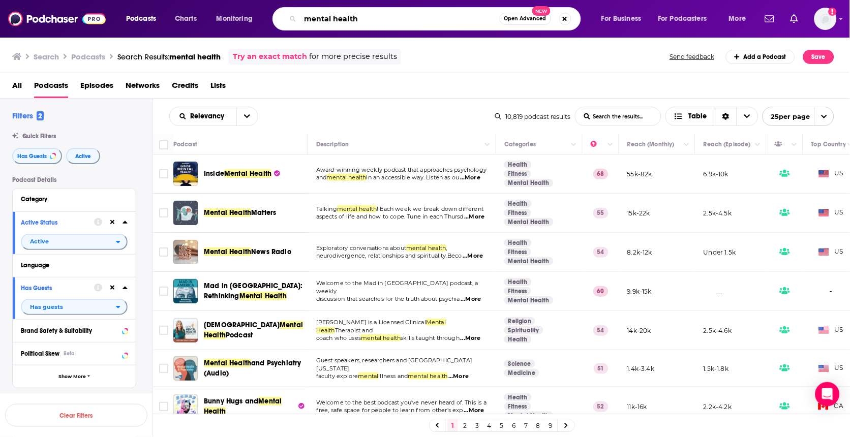
drag, startPoint x: 369, startPoint y: 15, endPoint x: 243, endPoint y: 1, distance: 126.3
click at [243, 1] on div "Podcasts Charts Monitoring mental health Open Advanced New For Business For Pod…" at bounding box center [425, 19] width 850 height 38
type input "caregivers"
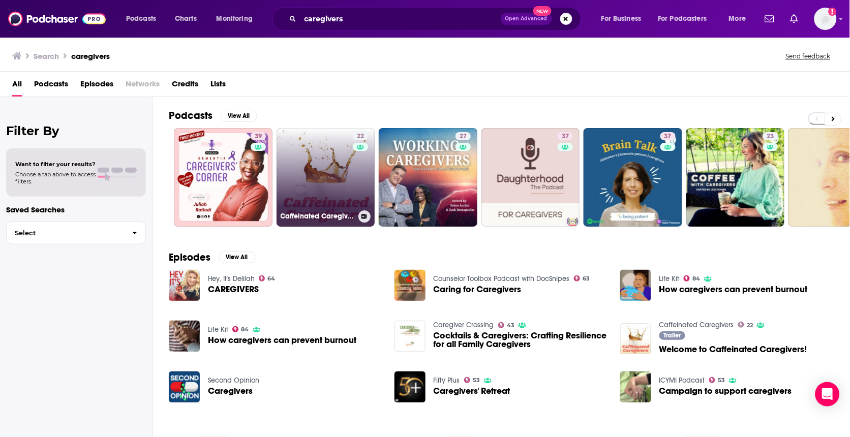
click at [305, 177] on link "22 Caffeinated Caregivers" at bounding box center [326, 177] width 99 height 99
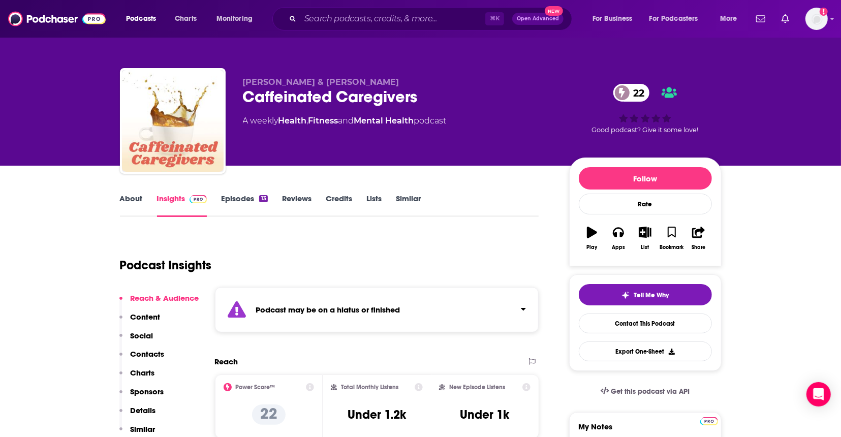
click at [133, 195] on link "About" at bounding box center [131, 205] width 23 height 23
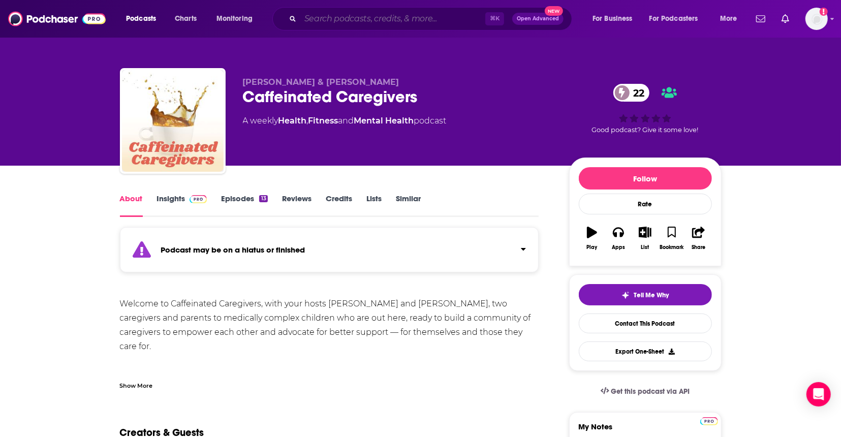
click at [390, 14] on input "Search podcasts, credits, & more..." at bounding box center [392, 19] width 185 height 16
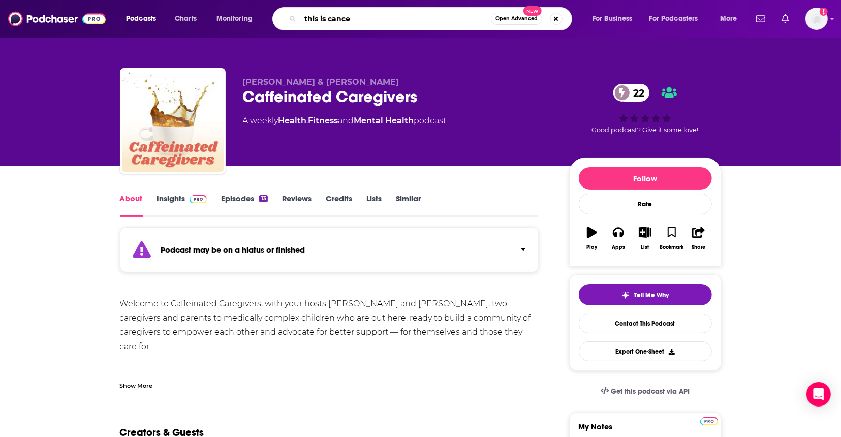
type input "this is [MEDICAL_DATA]"
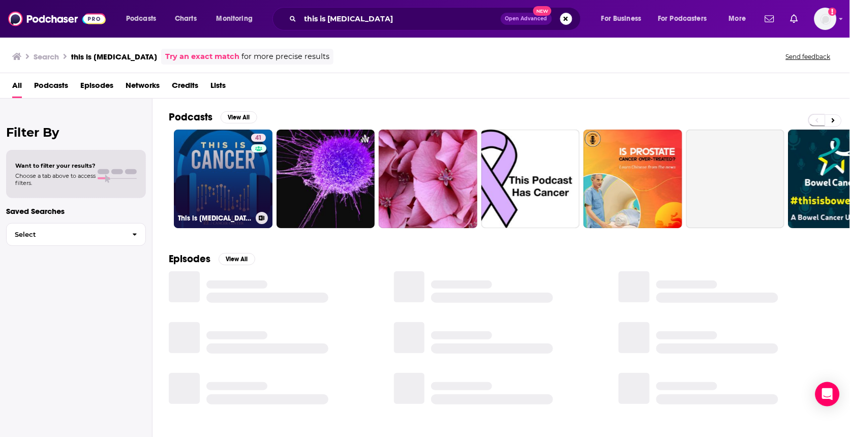
click at [232, 154] on link "41 This is [MEDICAL_DATA]" at bounding box center [223, 179] width 99 height 99
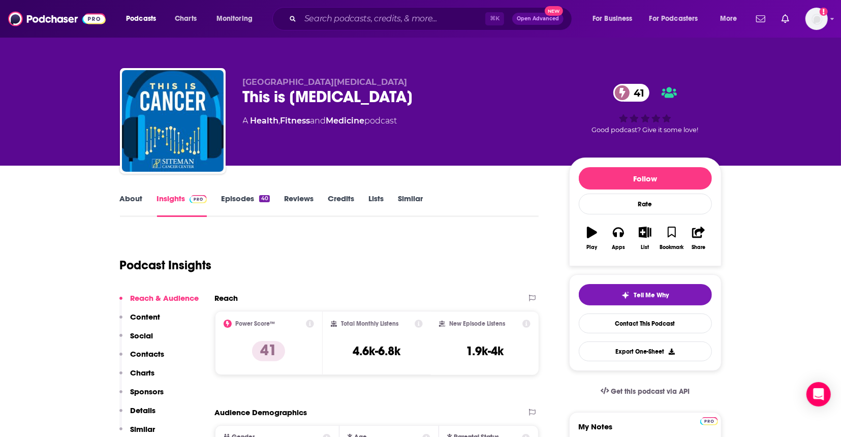
click at [136, 203] on link "About" at bounding box center [131, 205] width 23 height 23
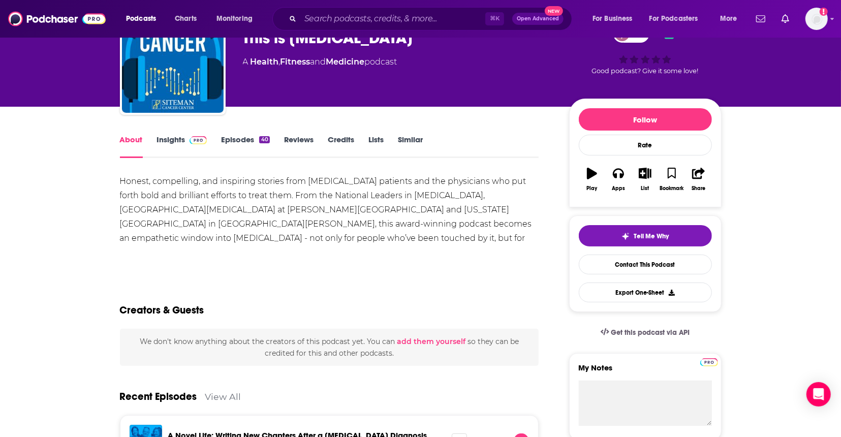
scroll to position [34, 0]
